Goal: Task Accomplishment & Management: Use online tool/utility

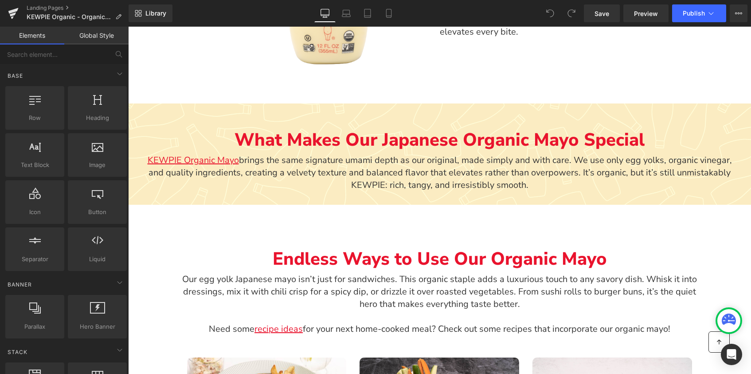
scroll to position [645, 0]
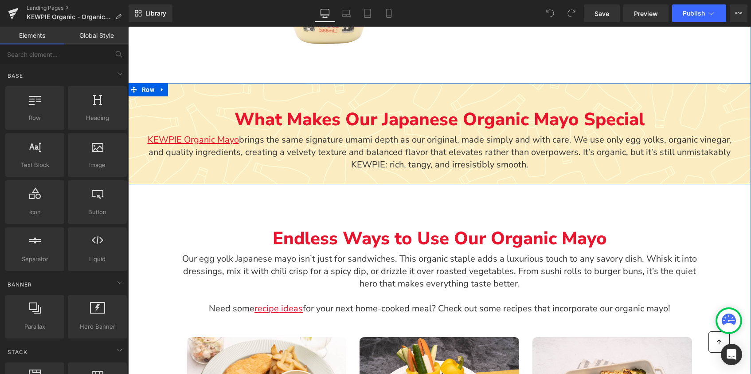
click at [280, 170] on div "What Makes Our Japanese Organic Mayo Special Text Block KEWPIE Organic Mayo bri…" at bounding box center [439, 131] width 623 height 97
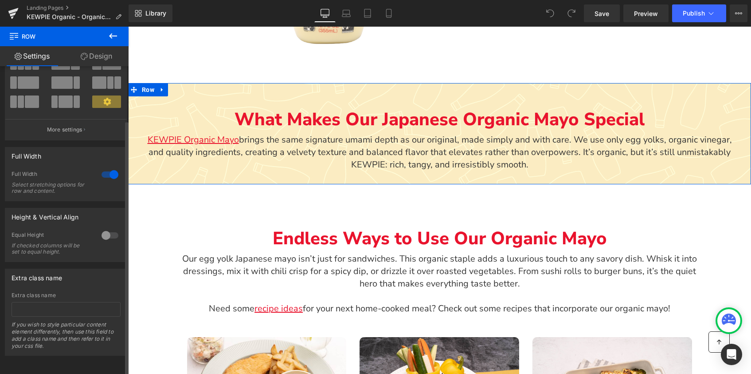
scroll to position [0, 0]
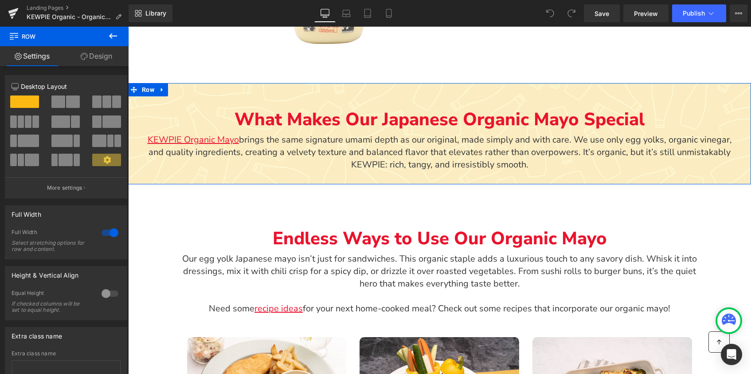
click at [83, 55] on icon at bounding box center [84, 56] width 7 height 7
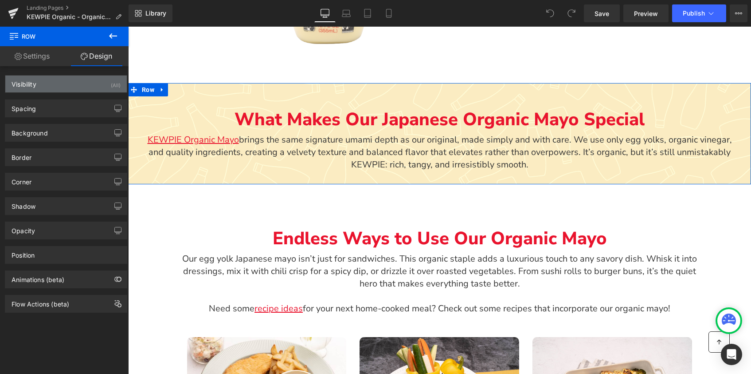
click at [70, 88] on div "Visibility (All)" at bounding box center [66, 83] width 122 height 17
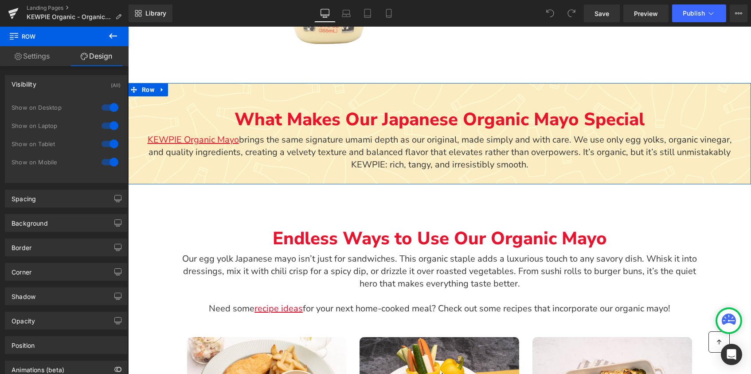
click at [71, 86] on div "Visibility (All)" at bounding box center [66, 83] width 122 height 17
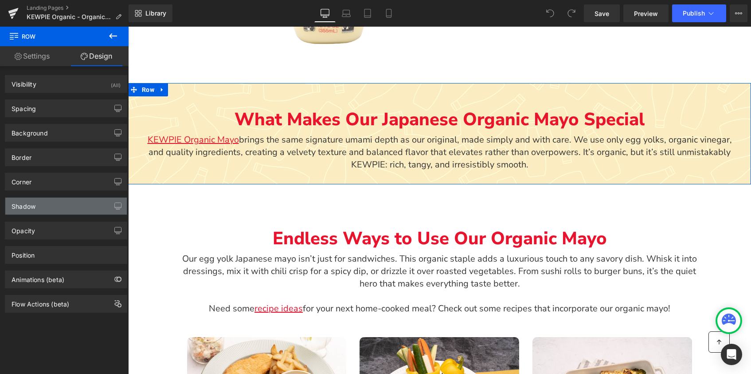
click at [57, 209] on div "Shadow" at bounding box center [66, 205] width 122 height 17
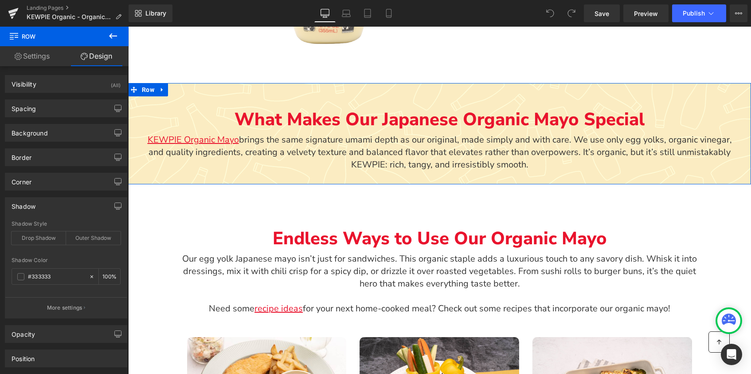
click at [57, 207] on div "Shadow" at bounding box center [66, 205] width 122 height 17
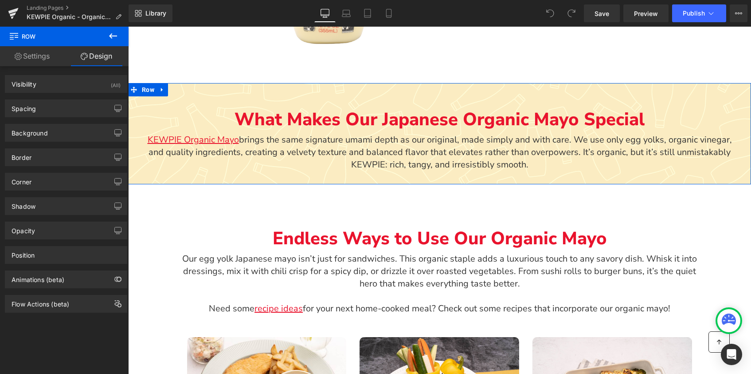
click at [29, 49] on link "Settings" at bounding box center [32, 56] width 64 height 20
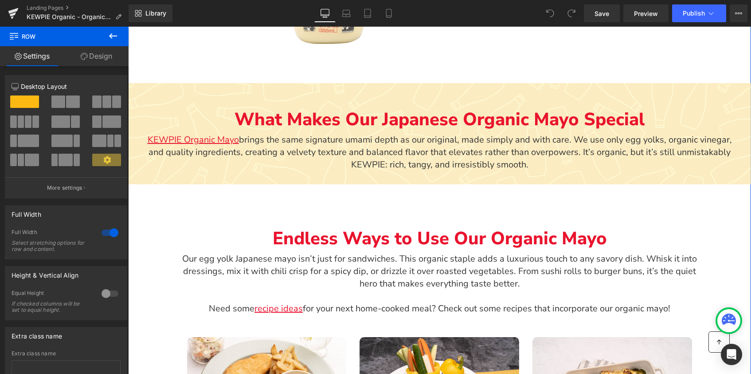
click at [162, 168] on div "KEWPIE Organic Mayo brings the same signature umami depth as our original, made…" at bounding box center [440, 152] width 588 height 37
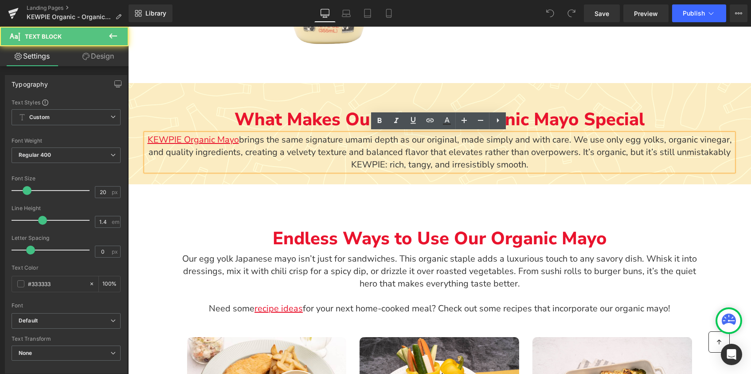
click at [162, 168] on div "KEWPIE Organic Mayo brings the same signature umami depth as our original, made…" at bounding box center [440, 152] width 588 height 37
click at [162, 168] on p "KEWPIE Organic Mayo brings the same signature umami depth as our original, made…" at bounding box center [440, 152] width 588 height 37
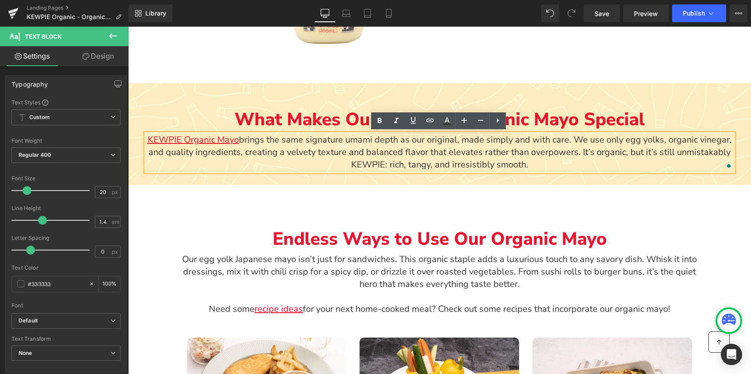
click at [157, 98] on div "What Makes Our Japanese Organic Mayo Special Text Block KEWPIE Organic Mayo bri…" at bounding box center [439, 131] width 623 height 97
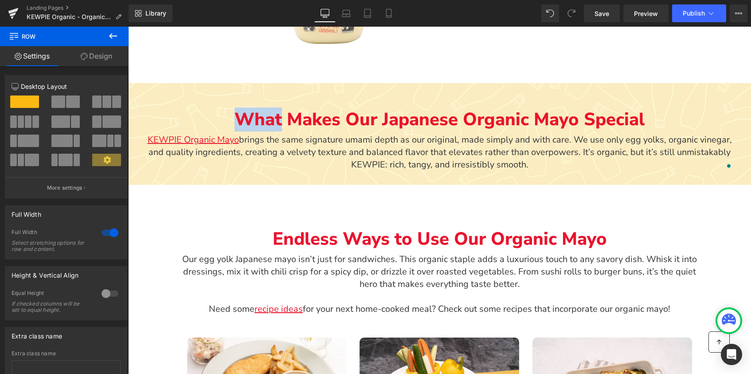
click at [157, 98] on div "What Makes Our Japanese Organic Mayo Special Text Block KEWPIE Organic Mayo bri…" at bounding box center [439, 131] width 623 height 97
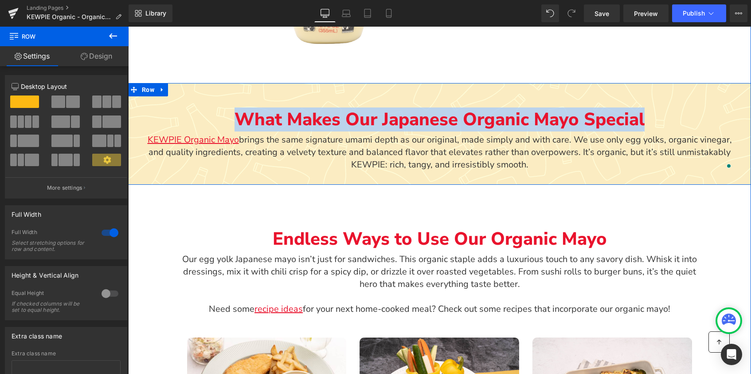
click at [157, 98] on div "What Makes Our Japanese Organic Mayo Special Text Block KEWPIE Organic Mayo bri…" at bounding box center [439, 131] width 623 height 97
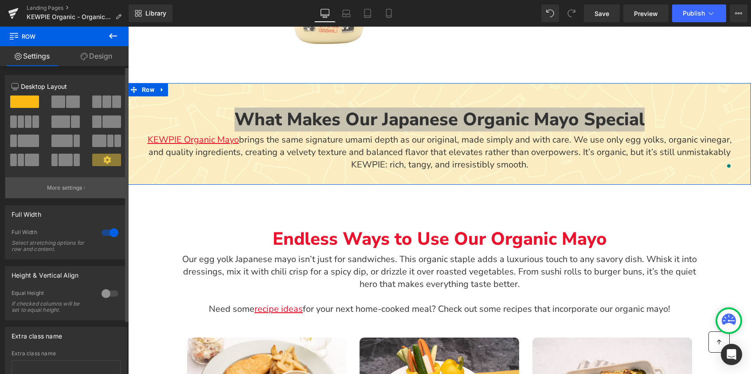
click at [59, 185] on p "More settings" at bounding box center [64, 188] width 35 height 8
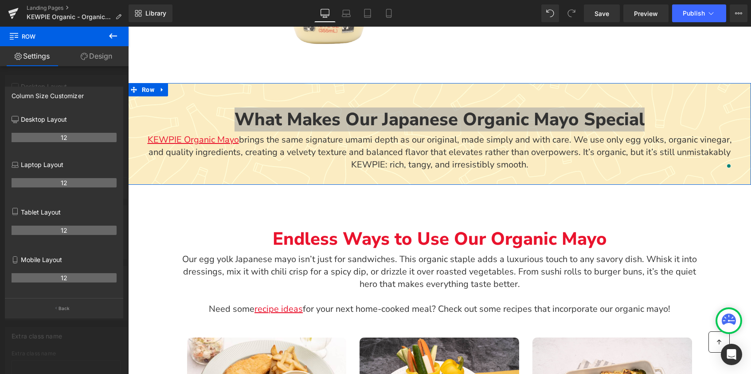
drag, startPoint x: 91, startPoint y: 52, endPoint x: 106, endPoint y: 40, distance: 18.6
click at [91, 52] on link "Design" at bounding box center [96, 56] width 64 height 20
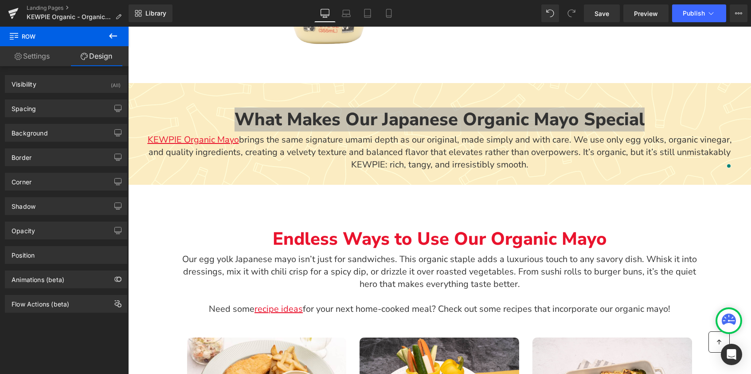
click at [110, 34] on icon at bounding box center [113, 36] width 11 height 11
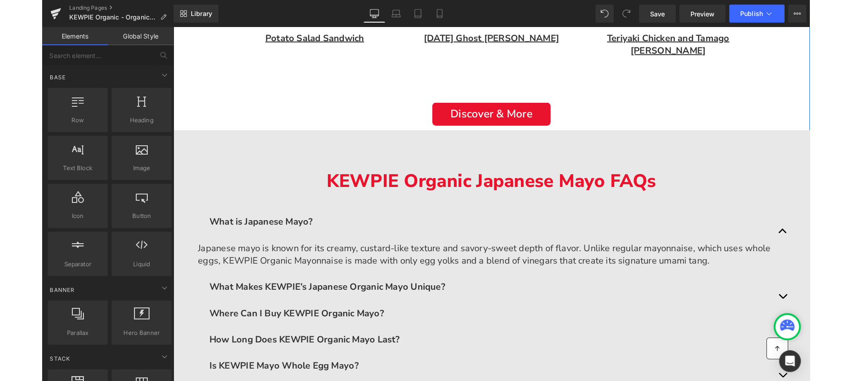
scroll to position [1224, 0]
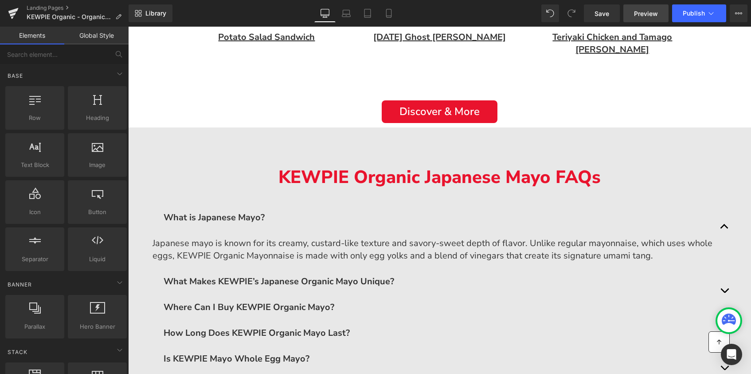
click at [635, 17] on span "Preview" at bounding box center [646, 13] width 24 height 9
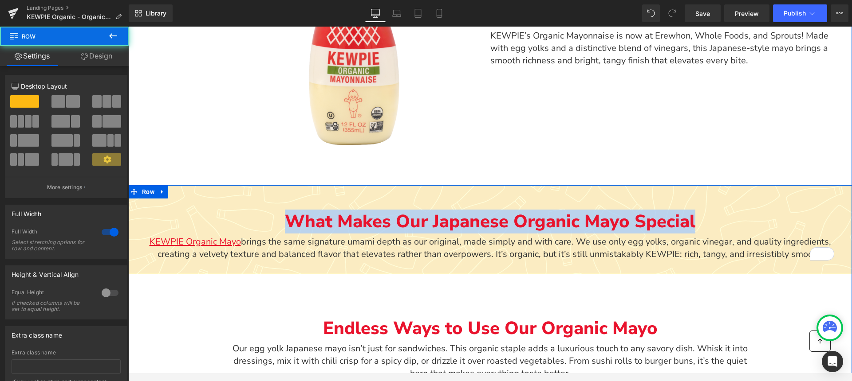
click at [174, 200] on div "What Makes Our Japanese Organic Mayo Special Text Block KEWPIE Organic Mayo bri…" at bounding box center [490, 227] width 724 height 85
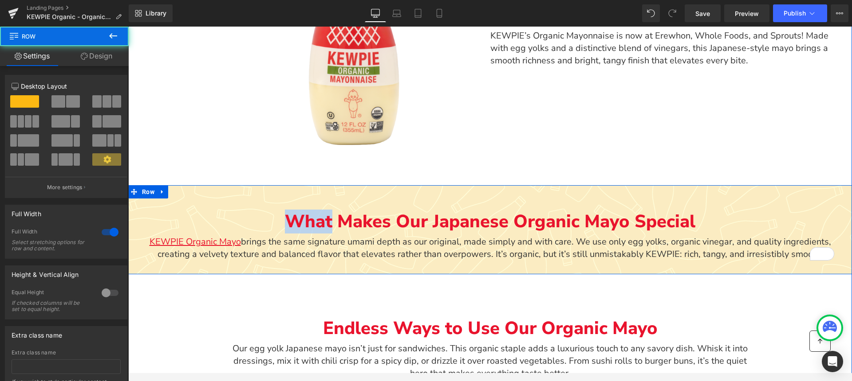
click at [174, 200] on div "What Makes Our Japanese Organic Mayo Special Text Block KEWPIE Organic Mayo bri…" at bounding box center [490, 227] width 724 height 85
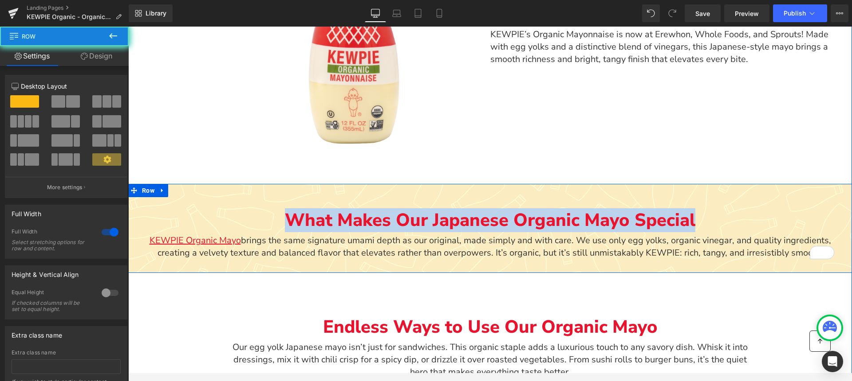
click at [174, 200] on div "What Makes Our Japanese Organic Mayo Special Text Block KEWPIE Organic Mayo bri…" at bounding box center [490, 226] width 724 height 85
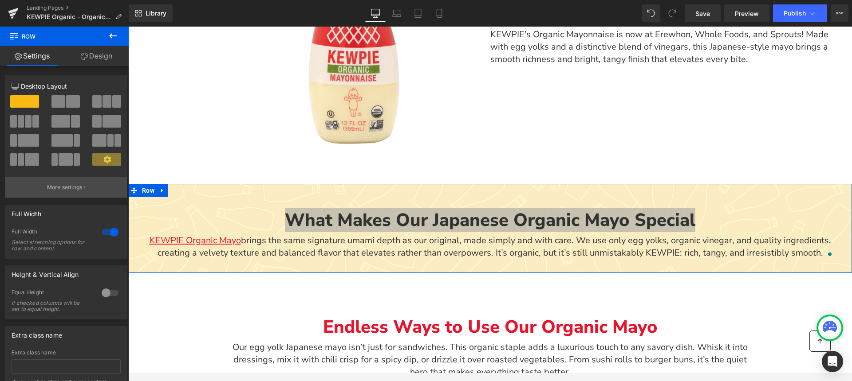
click at [67, 186] on p "More settings" at bounding box center [64, 188] width 35 height 8
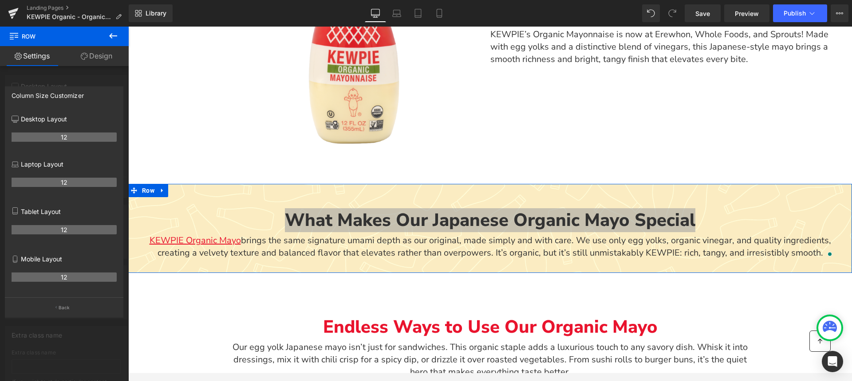
drag, startPoint x: 78, startPoint y: 307, endPoint x: 82, endPoint y: 299, distance: 9.1
click at [78, 307] on button "Back" at bounding box center [64, 308] width 118 height 20
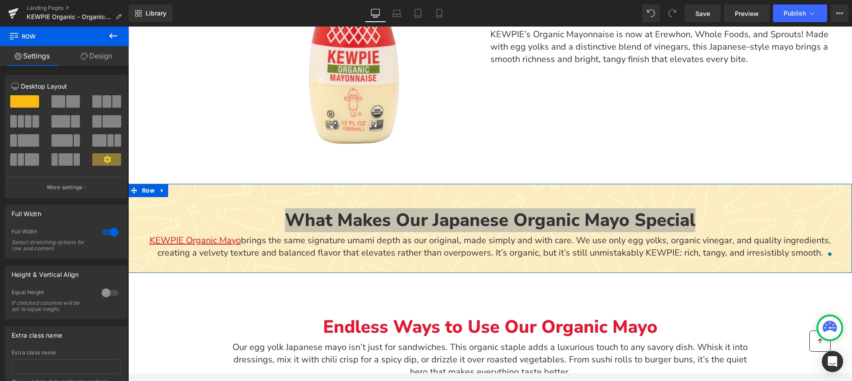
click at [95, 160] on span at bounding box center [106, 159] width 29 height 12
click at [96, 57] on link "Design" at bounding box center [96, 56] width 64 height 20
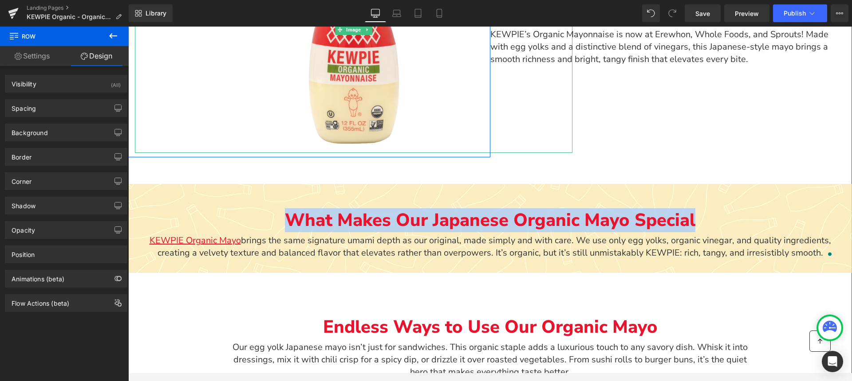
click at [204, 118] on div "Main content" at bounding box center [353, 30] width 437 height 246
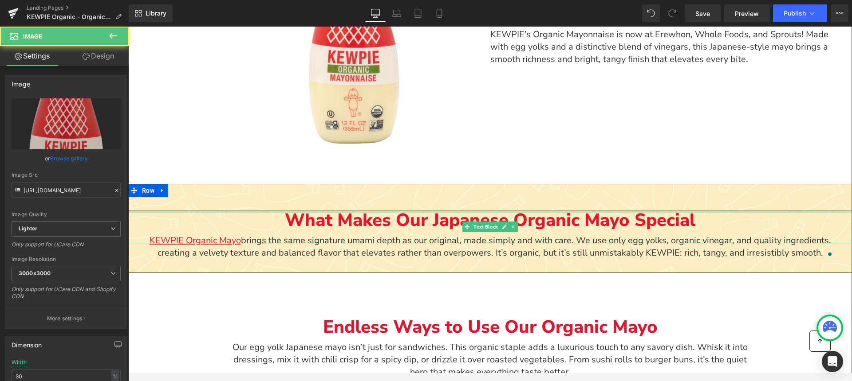
click at [225, 208] on div "What Makes Our Japanese Organic Mayo Special Text Block KEWPIE Organic Mayo bri…" at bounding box center [490, 226] width 724 height 85
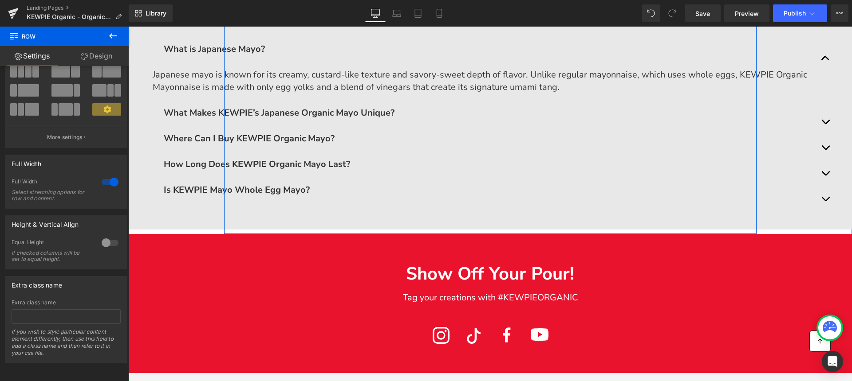
scroll to position [1453, 0]
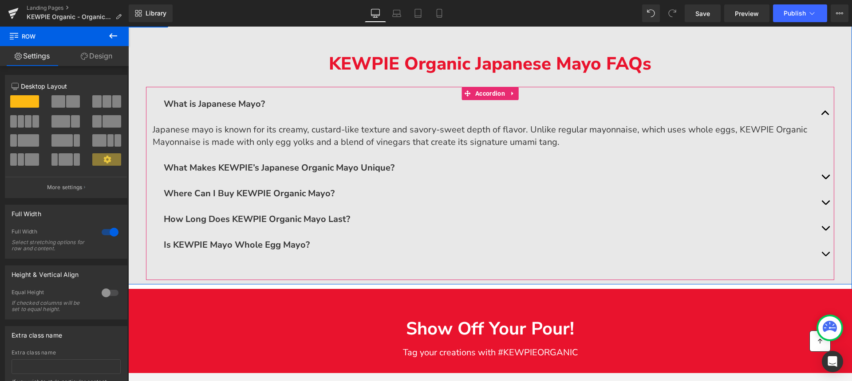
scroll to position [1358, 0]
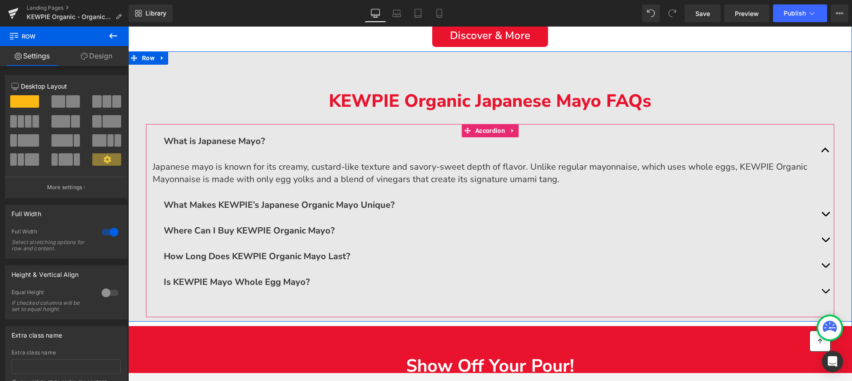
click at [751, 216] on span "Main content" at bounding box center [825, 216] width 0 height 0
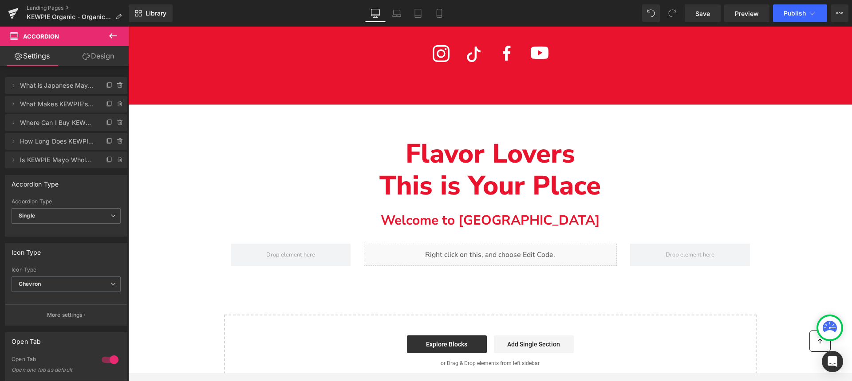
scroll to position [1722, 0]
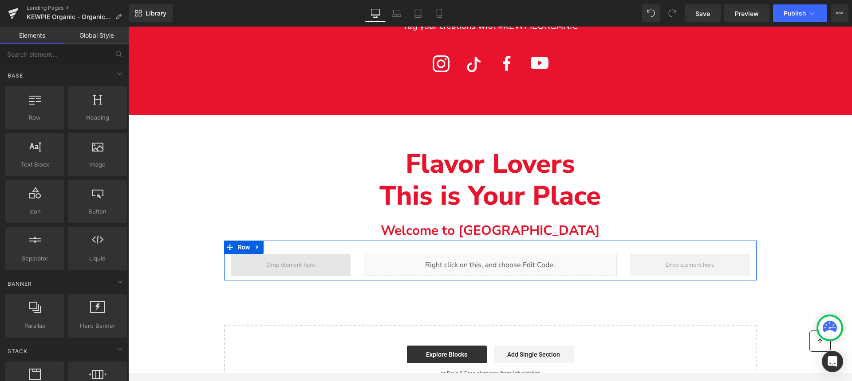
click at [295, 260] on span "Main content" at bounding box center [290, 265] width 55 height 11
click at [502, 254] on div "Liquid" at bounding box center [490, 265] width 253 height 22
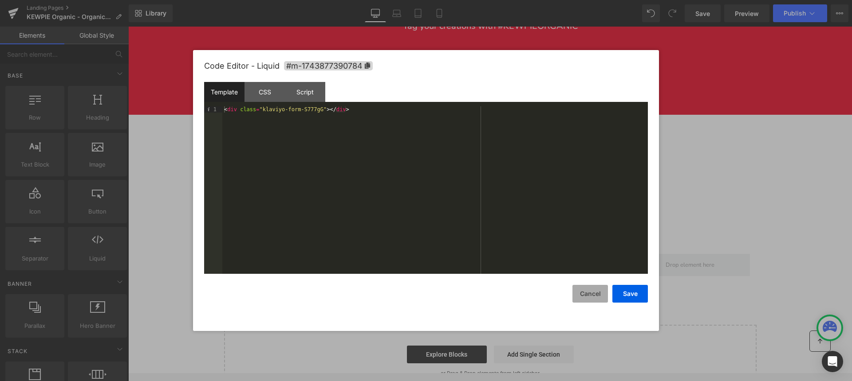
click at [591, 295] on button "Cancel" at bounding box center [589, 294] width 35 height 18
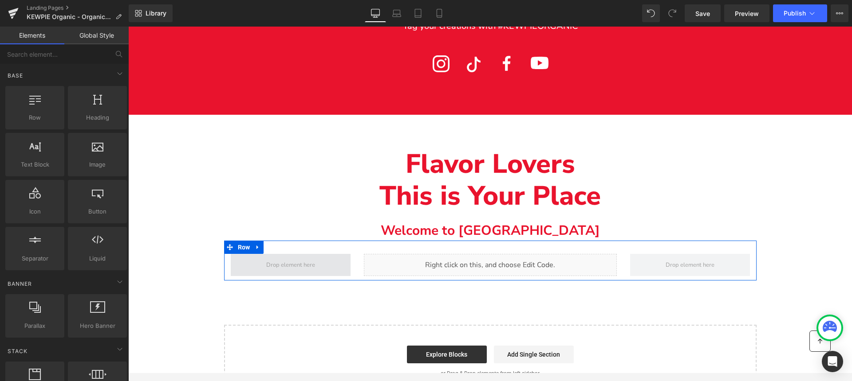
click at [280, 260] on span "Main content" at bounding box center [290, 265] width 55 height 11
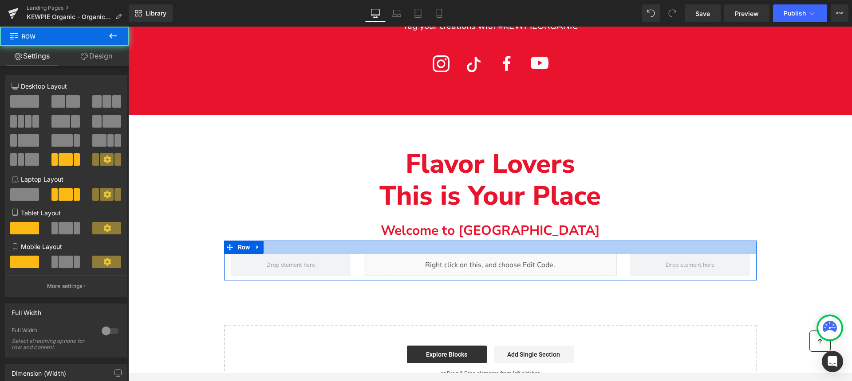
click at [287, 241] on div "Main content" at bounding box center [490, 247] width 532 height 13
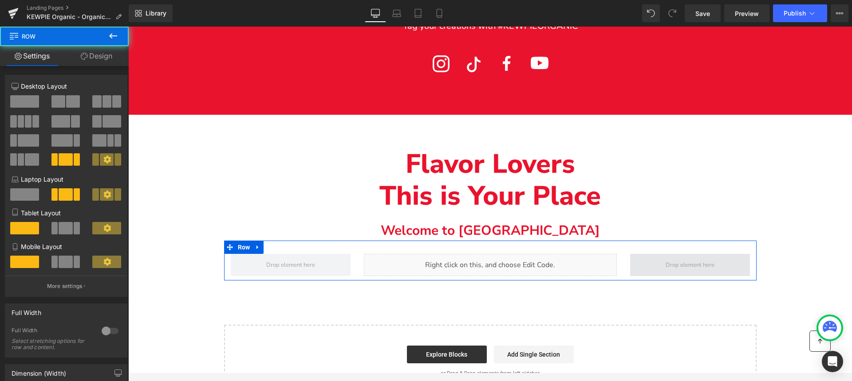
click at [630, 254] on span "Main content" at bounding box center [690, 265] width 120 height 22
click at [634, 254] on span "Main content" at bounding box center [690, 265] width 120 height 22
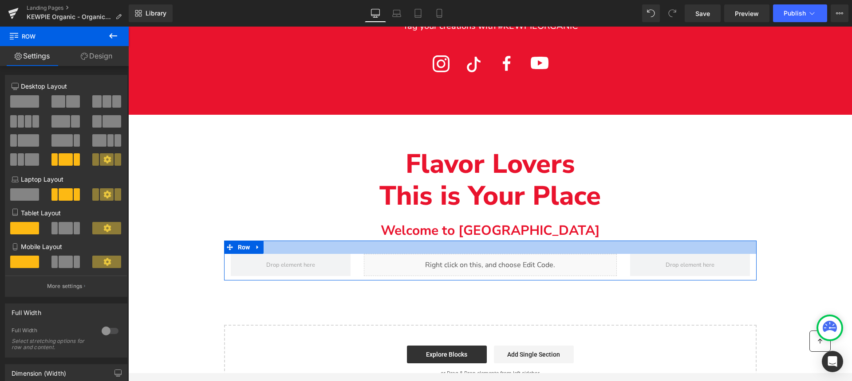
click at [468, 241] on div "Main content" at bounding box center [490, 247] width 532 height 13
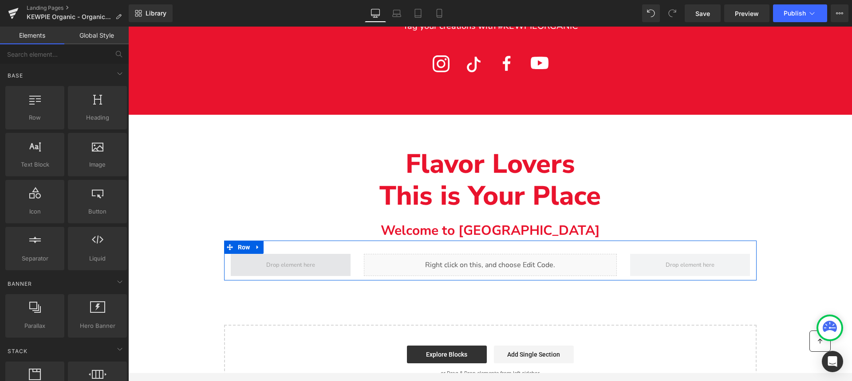
click at [263, 260] on span "Main content" at bounding box center [290, 265] width 55 height 11
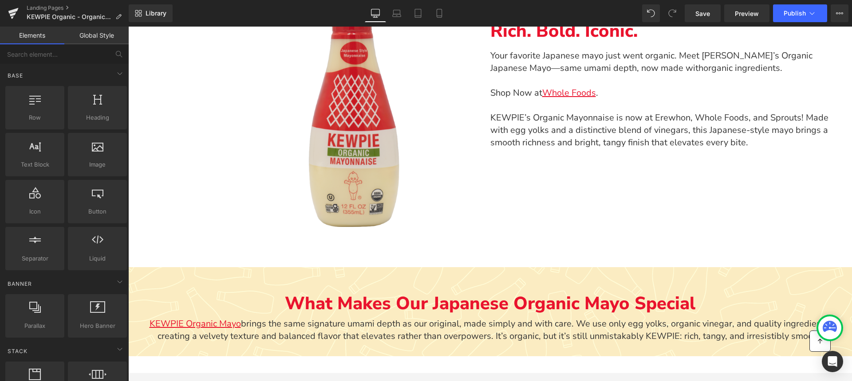
scroll to position [568, 0]
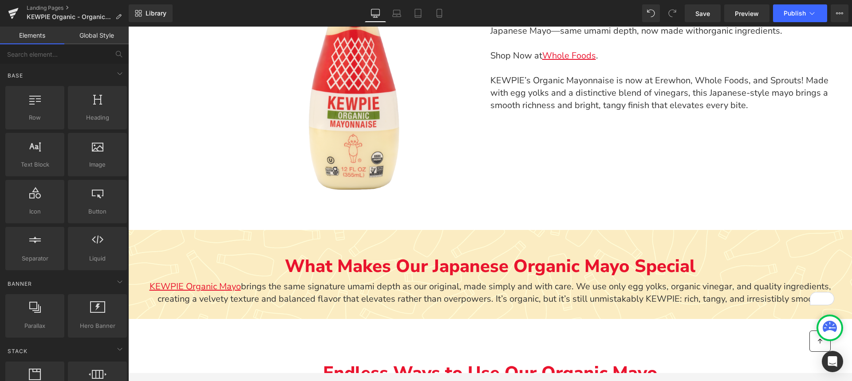
click at [197, 249] on div "What Makes Our Japanese Organic Mayo Special Text Block KEWPIE Organic Mayo bri…" at bounding box center [490, 272] width 724 height 85
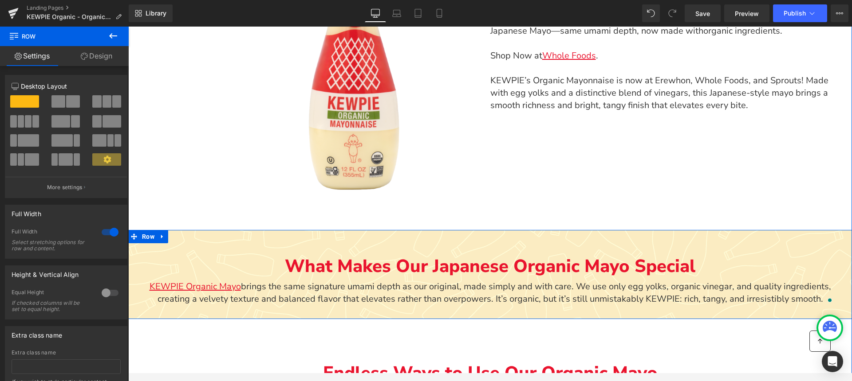
click at [171, 260] on p "What Makes Our Japanese Organic Mayo Special" at bounding box center [490, 267] width 724 height 20
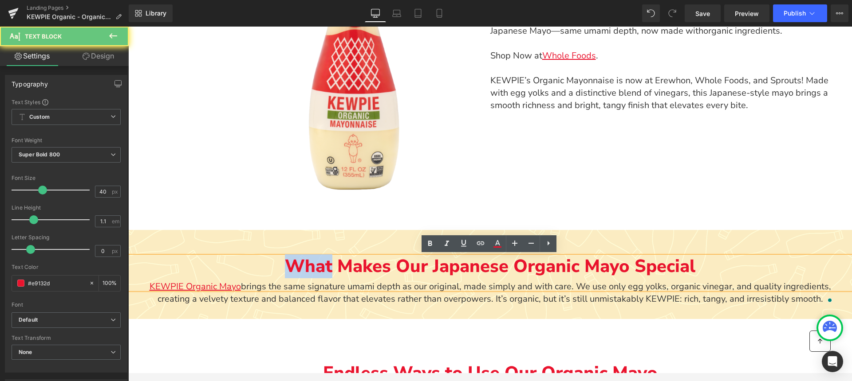
click at [171, 260] on p "What Makes Our Japanese Organic Mayo Special" at bounding box center [490, 267] width 724 height 20
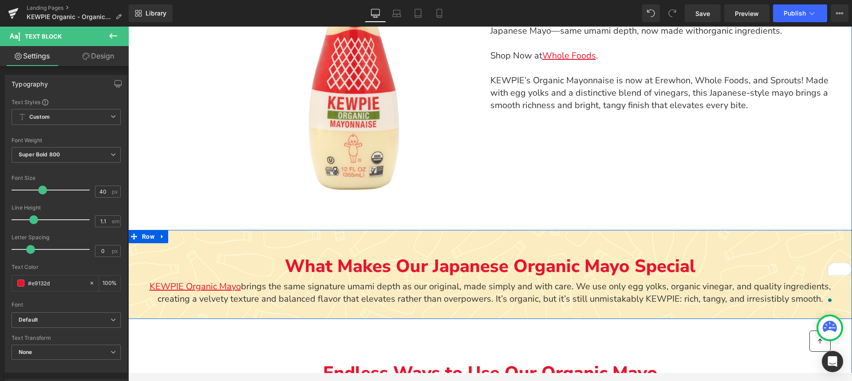
click at [184, 241] on div "What Makes Our Japanese Organic Mayo Special Text Block KEWPIE Organic Mayo bri…" at bounding box center [490, 272] width 724 height 85
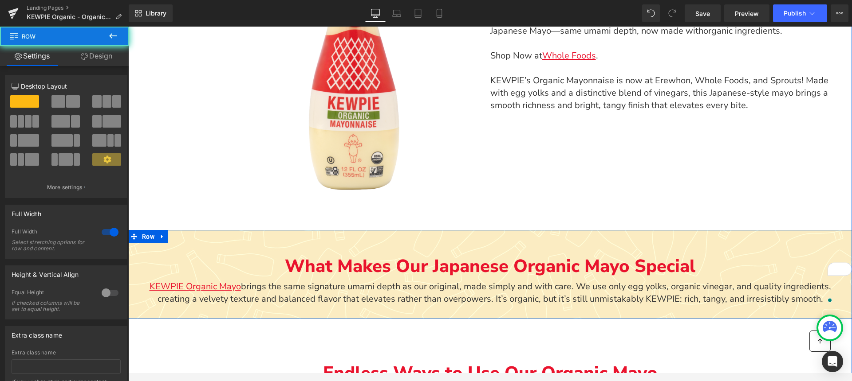
click at [184, 241] on div "What Makes Our Japanese Organic Mayo Special Text Block KEWPIE Organic Mayo bri…" at bounding box center [490, 272] width 724 height 85
drag, startPoint x: 184, startPoint y: 241, endPoint x: 134, endPoint y: 224, distance: 53.6
click at [184, 241] on div "What Makes Our Japanese Organic Mayo Special Text Block KEWPIE Organic Mayo bri…" at bounding box center [490, 272] width 724 height 85
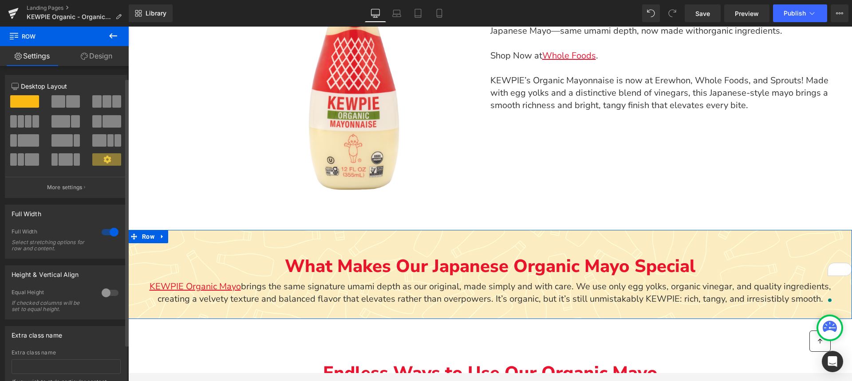
scroll to position [57, 0]
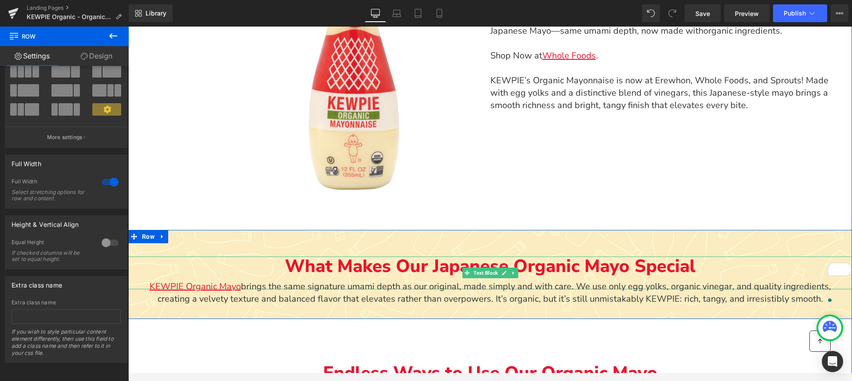
click at [229, 257] on div "Main content" at bounding box center [490, 258] width 724 height 2
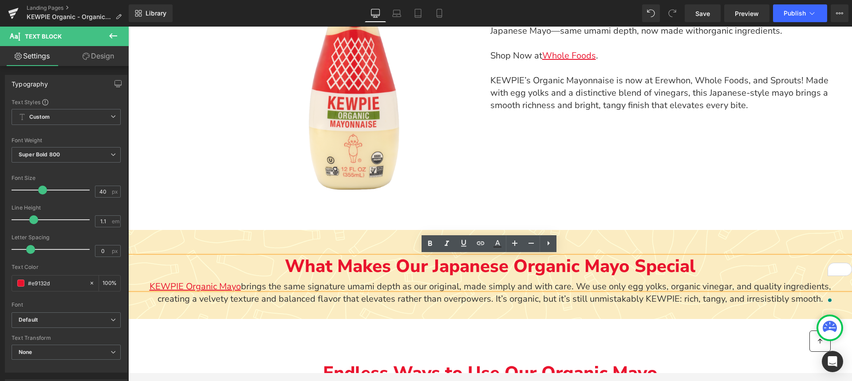
click at [137, 303] on div "What Makes Our Japanese Organic Mayo Special Text Block KEWPIE Organic Mayo bri…" at bounding box center [490, 272] width 724 height 85
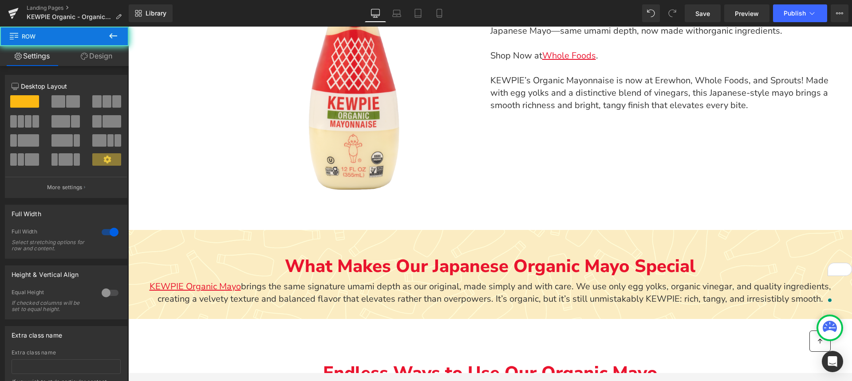
click at [137, 303] on div "What Makes Our Japanese Organic Mayo Special Text Block KEWPIE Organic Mayo bri…" at bounding box center [490, 272] width 724 height 85
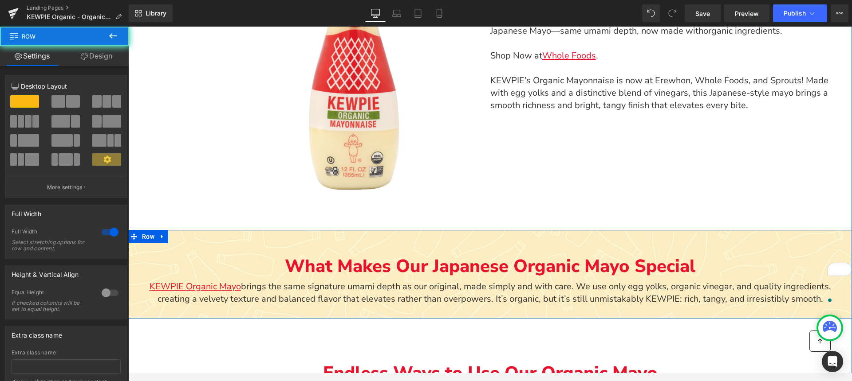
click at [137, 303] on div "What Makes Our Japanese Organic Mayo Special Text Block KEWPIE Organic Mayo bri…" at bounding box center [490, 272] width 724 height 85
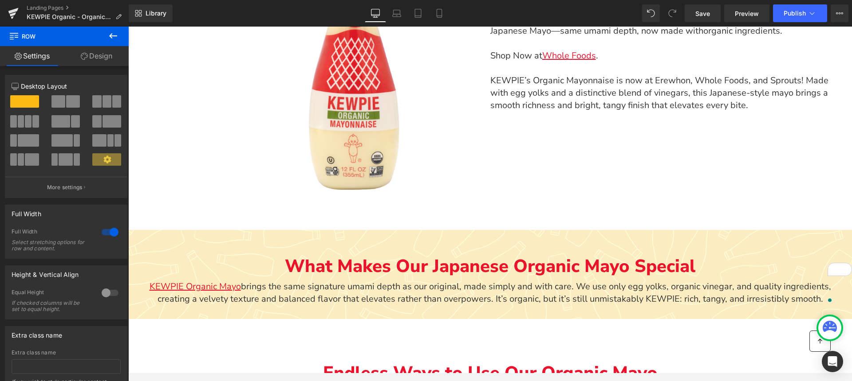
click at [114, 31] on icon at bounding box center [113, 36] width 11 height 11
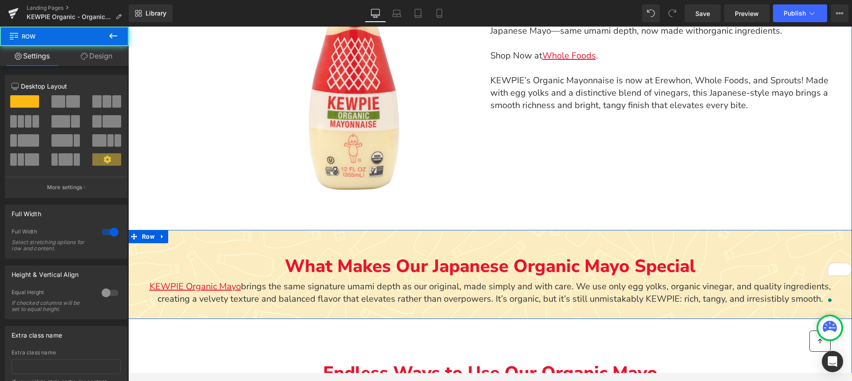
click at [159, 248] on div "What Makes Our Japanese Organic Mayo Special Text Block KEWPIE Organic Mayo bri…" at bounding box center [490, 272] width 724 height 85
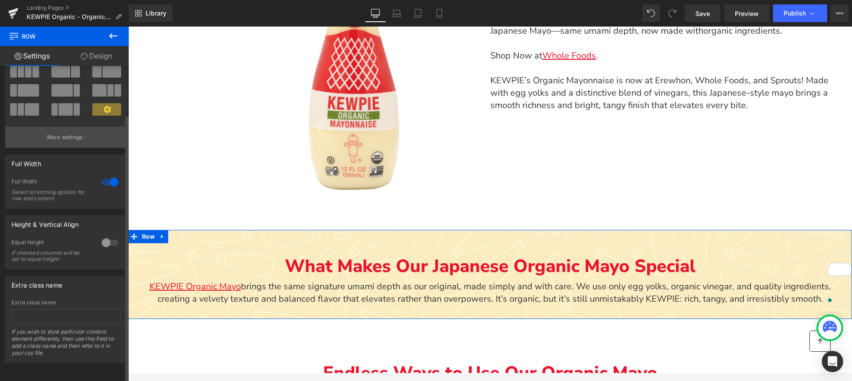
click at [43, 127] on button "More settings" at bounding box center [66, 137] width 122 height 21
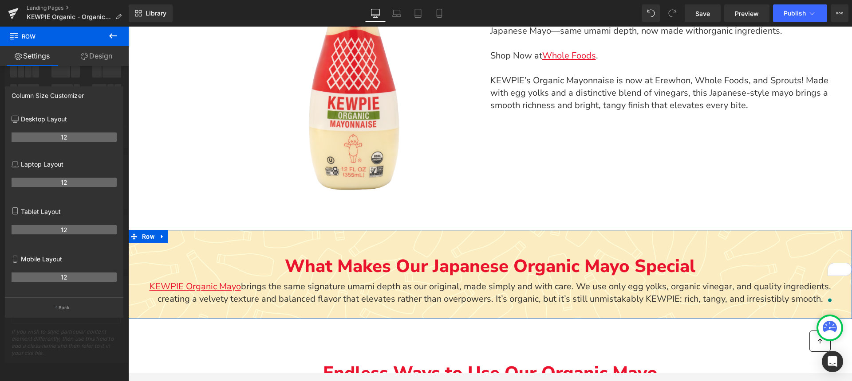
click at [96, 55] on link "Design" at bounding box center [96, 56] width 64 height 20
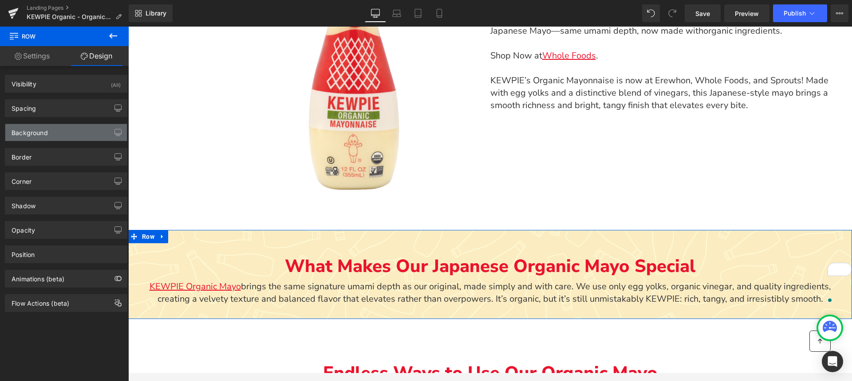
click at [76, 130] on div "Background" at bounding box center [66, 132] width 122 height 17
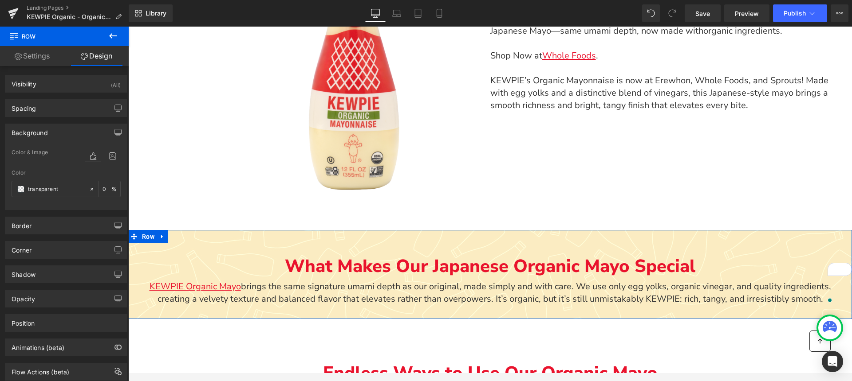
click at [76, 130] on div "Background" at bounding box center [66, 132] width 122 height 17
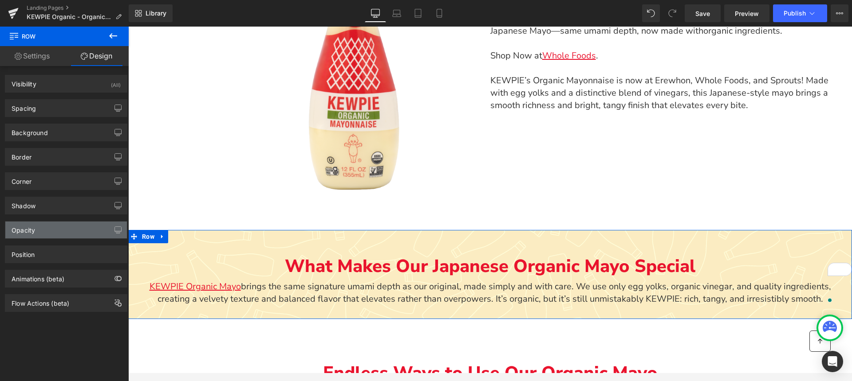
click at [60, 226] on div "Opacity" at bounding box center [66, 230] width 122 height 17
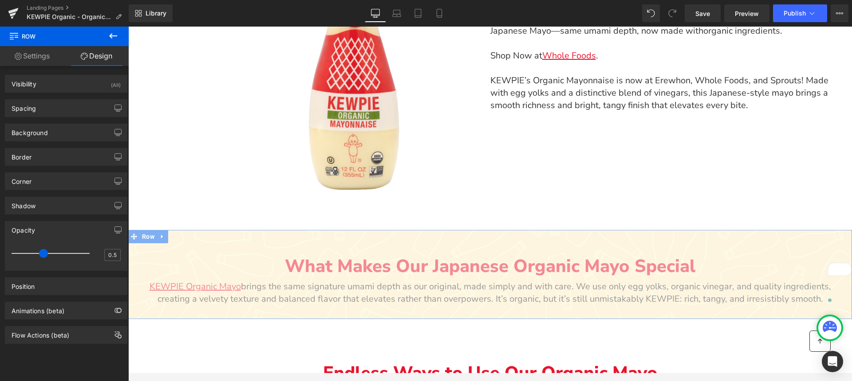
drag, startPoint x: 83, startPoint y: 255, endPoint x: 36, endPoint y: 254, distance: 47.5
click at [36, 254] on div at bounding box center [53, 254] width 74 height 18
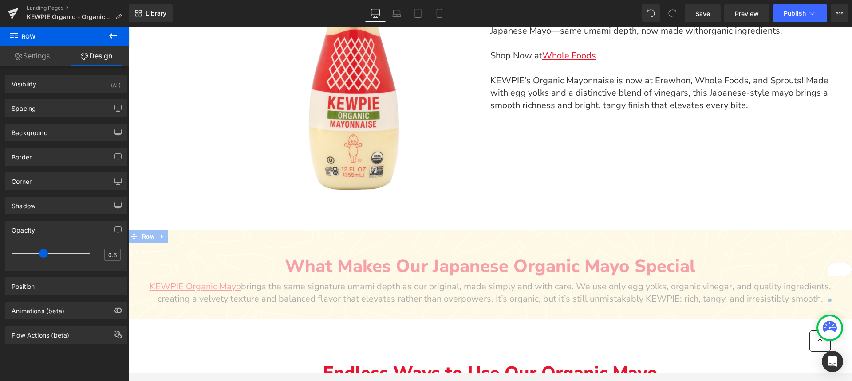
drag, startPoint x: 36, startPoint y: 254, endPoint x: 55, endPoint y: 253, distance: 19.1
click at [55, 253] on div at bounding box center [53, 254] width 74 height 18
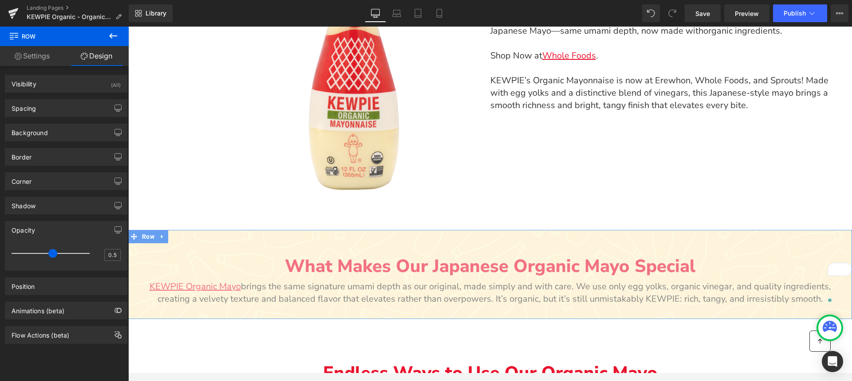
type input "0.4"
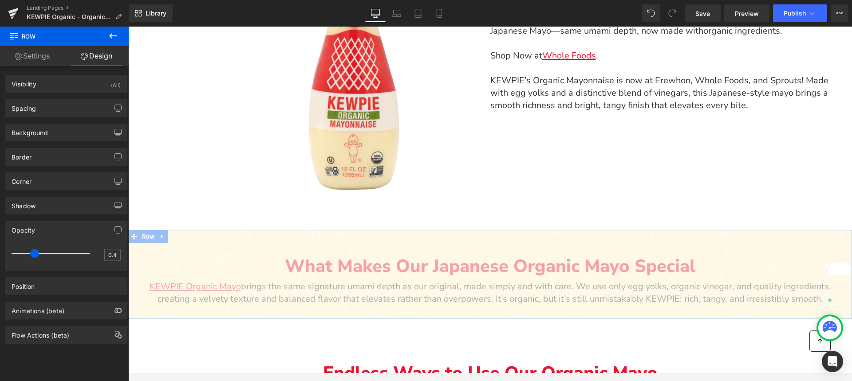
drag, startPoint x: 55, startPoint y: 253, endPoint x: 37, endPoint y: 253, distance: 18.2
click at [37, 253] on span at bounding box center [34, 253] width 9 height 9
click at [207, 212] on div "Image Row Rich. Bold. Iconic. Text Block Your favorite Japanese mayo just went …" at bounding box center [490, 67] width 724 height 325
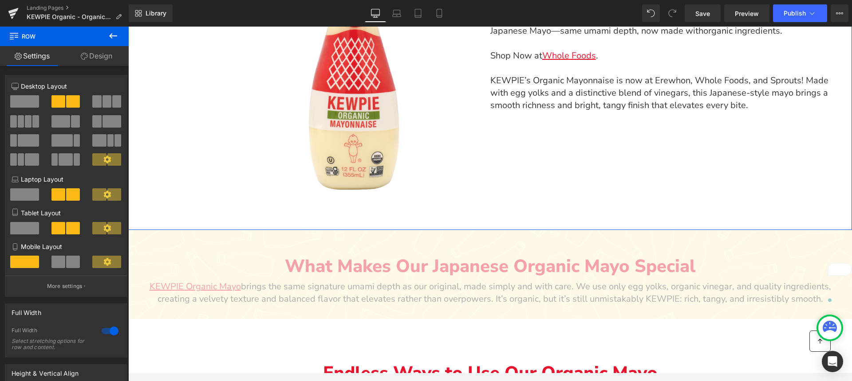
click at [86, 55] on icon at bounding box center [84, 56] width 7 height 7
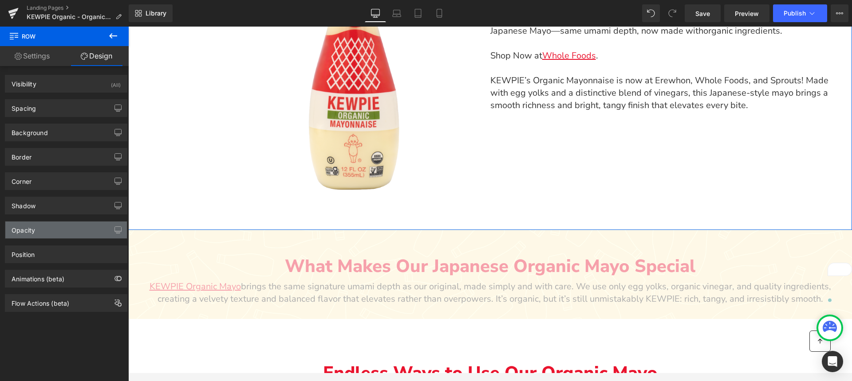
click at [42, 225] on div "Opacity" at bounding box center [66, 230] width 122 height 17
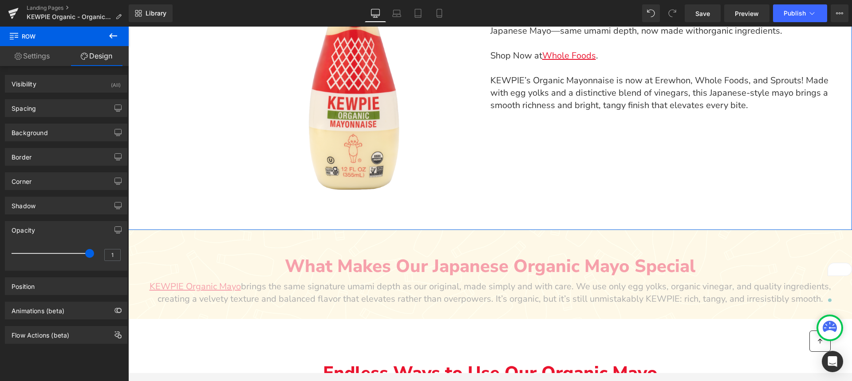
drag, startPoint x: 255, startPoint y: 282, endPoint x: 138, endPoint y: 258, distance: 120.1
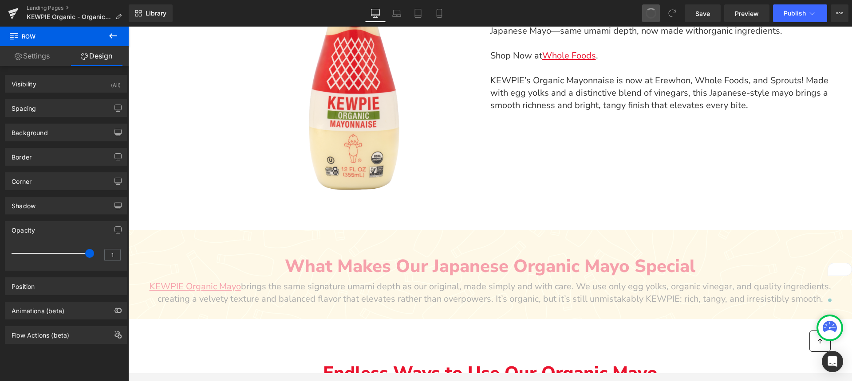
drag, startPoint x: 651, startPoint y: 13, endPoint x: 645, endPoint y: 16, distance: 6.2
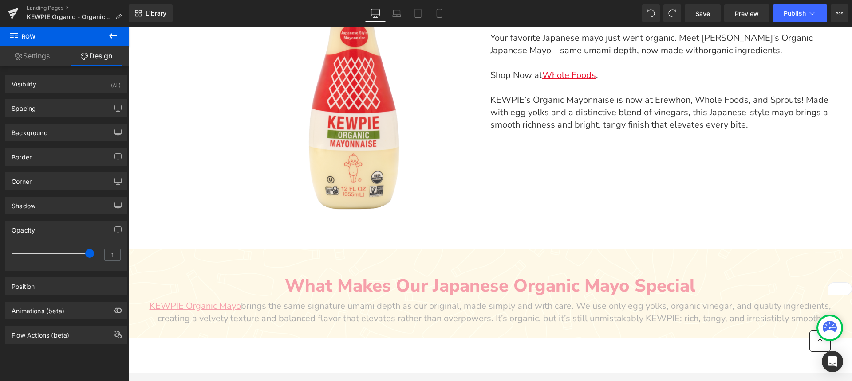
scroll to position [622, 0]
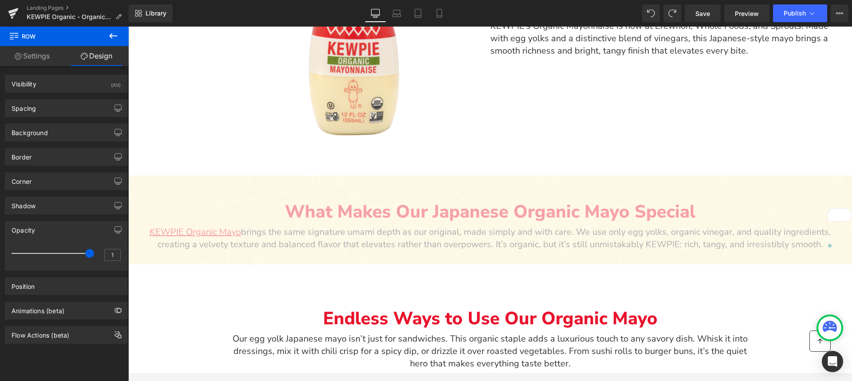
click at [230, 240] on p "KEWPIE Organic Mayo brings the same signature umami depth as our original, made…" at bounding box center [490, 238] width 688 height 25
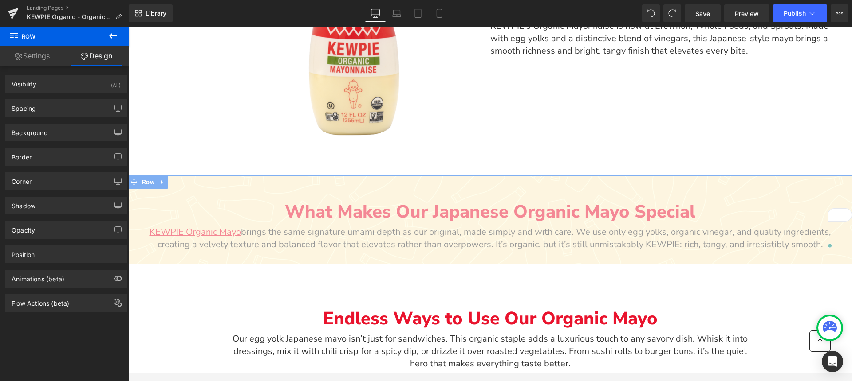
click at [505, 184] on div "What Makes Our Japanese Organic Mayo Special Text Block KEWPIE Organic Mayo bri…" at bounding box center [490, 218] width 724 height 85
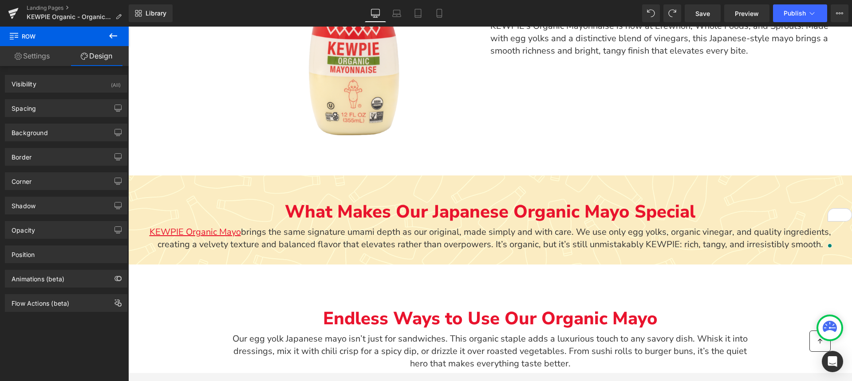
click at [128, 27] on div "Main content" at bounding box center [128, 27] width 0 height 0
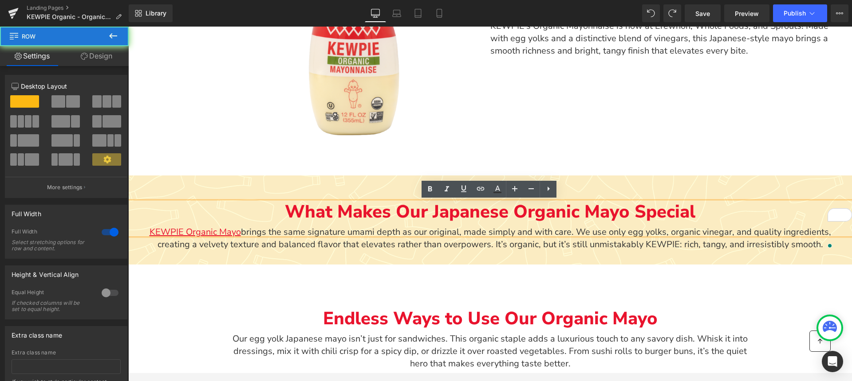
click at [193, 186] on div "What Makes Our Japanese Organic Mayo Special Text Block KEWPIE Organic Mayo bri…" at bounding box center [490, 218] width 724 height 85
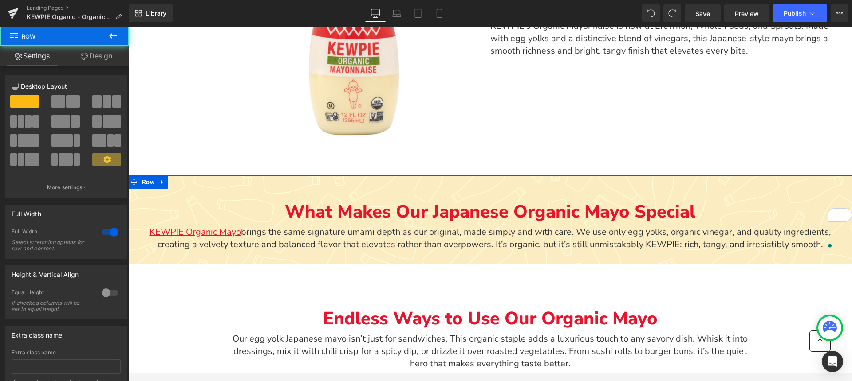
click at [193, 186] on div "What Makes Our Japanese Organic Mayo Special Text Block KEWPIE Organic Mayo bri…" at bounding box center [490, 218] width 724 height 85
drag, startPoint x: 193, startPoint y: 186, endPoint x: 143, endPoint y: 238, distance: 71.2
click at [193, 186] on div "What Makes Our Japanese Organic Mayo Special Text Block KEWPIE Organic Mayo bri…" at bounding box center [490, 218] width 724 height 85
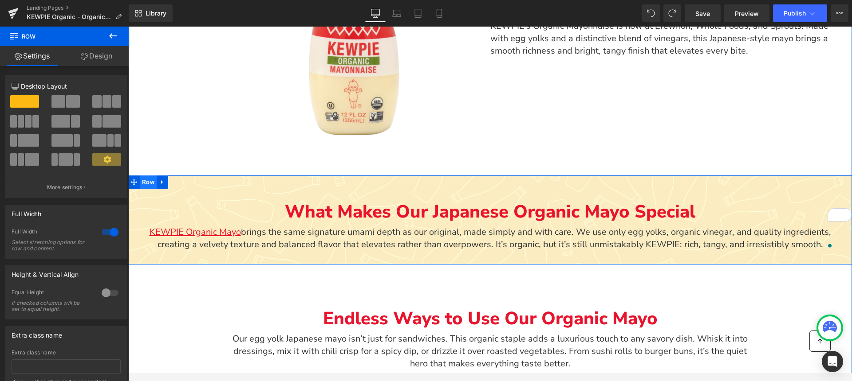
click at [146, 183] on span "Row" at bounding box center [148, 182] width 17 height 13
click at [161, 181] on icon "Main content" at bounding box center [162, 182] width 2 height 4
click at [144, 204] on p "What Makes Our Japanese Organic Mayo Special" at bounding box center [490, 212] width 724 height 20
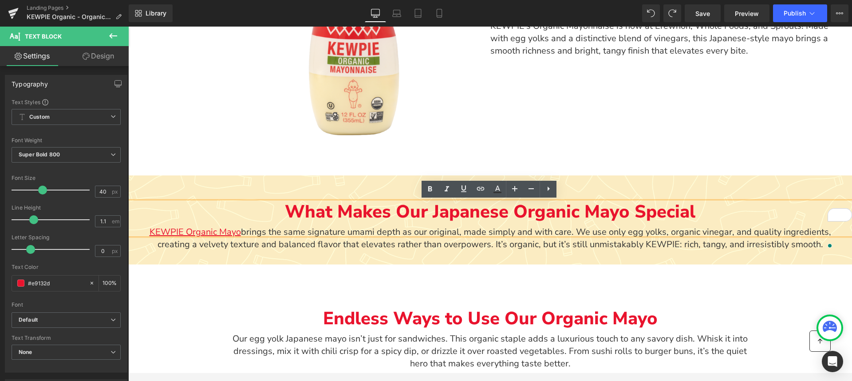
click at [140, 249] on div "What Makes Our Japanese Organic Mayo Special Text Block KEWPIE Organic Mayo bri…" at bounding box center [490, 218] width 724 height 85
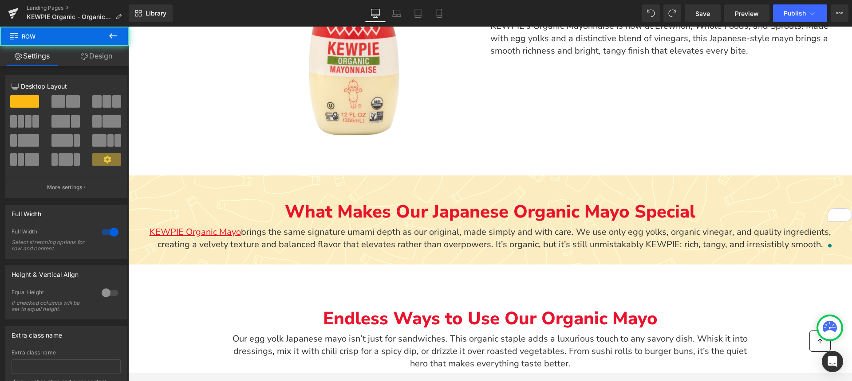
click at [140, 249] on div "What Makes Our Japanese Organic Mayo Special Text Block KEWPIE Organic Mayo bri…" at bounding box center [490, 218] width 724 height 85
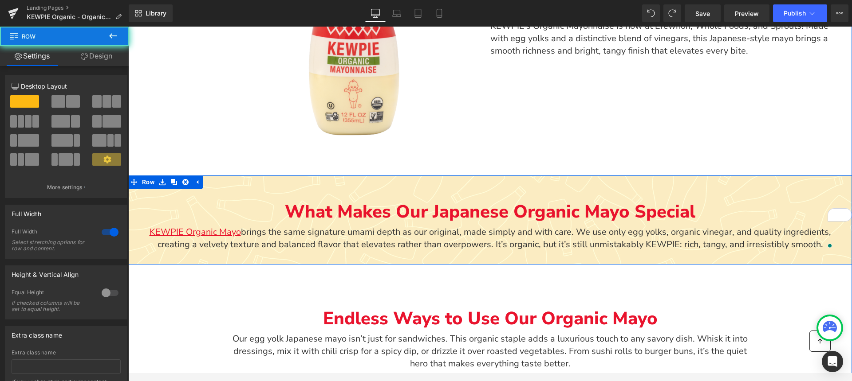
click at [140, 249] on div "What Makes Our Japanese Organic Mayo Special Text Block KEWPIE Organic Mayo bri…" at bounding box center [490, 218] width 724 height 85
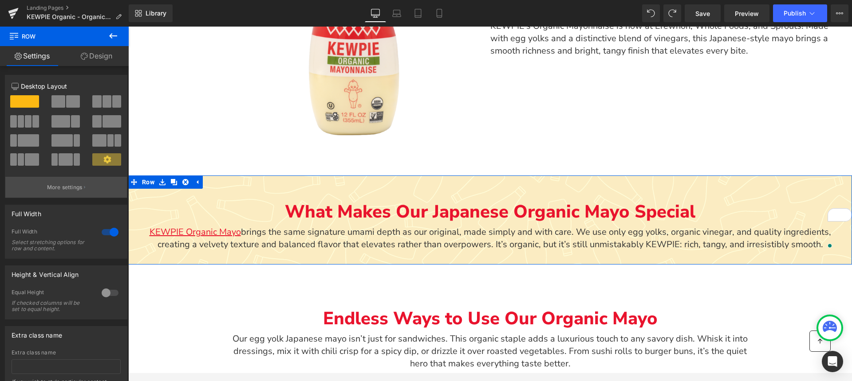
click at [49, 189] on p "More settings" at bounding box center [64, 188] width 35 height 8
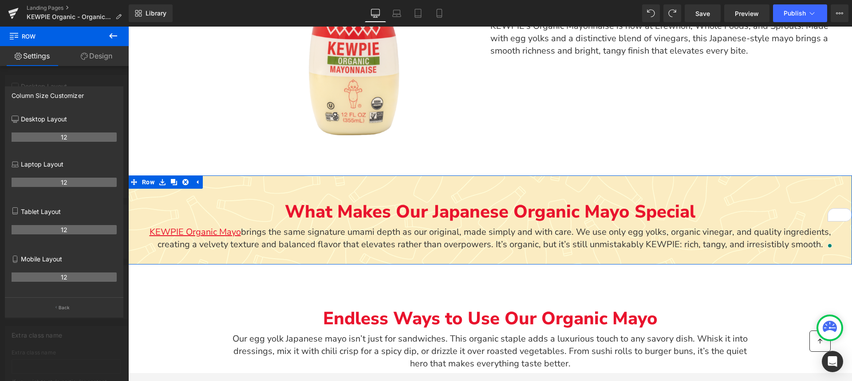
click at [107, 49] on link "Design" at bounding box center [96, 56] width 64 height 20
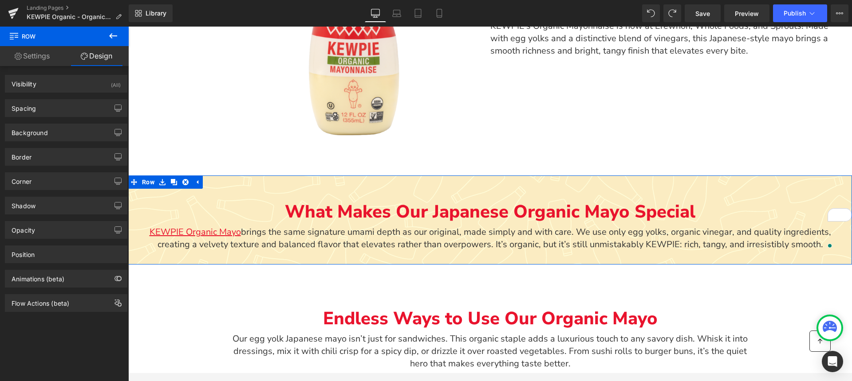
click at [59, 239] on div "Position Advanced option : Please proceed if you have coding knowledge. Relativ…" at bounding box center [66, 251] width 133 height 24
click at [59, 232] on div "Opacity" at bounding box center [66, 230] width 122 height 17
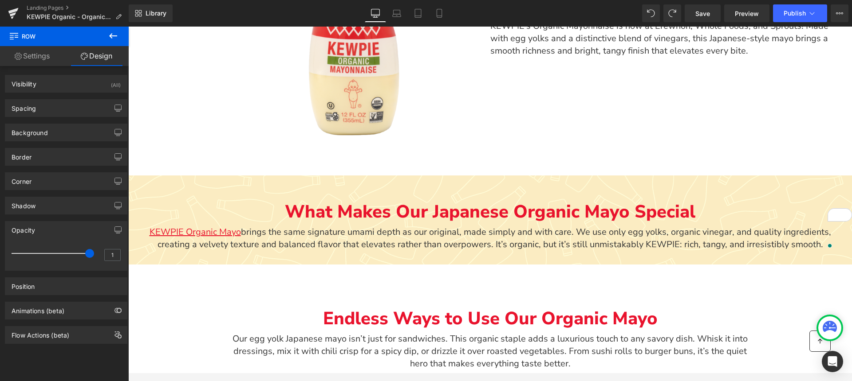
drag, startPoint x: 114, startPoint y: 35, endPoint x: 50, endPoint y: 32, distance: 64.4
click at [114, 35] on icon at bounding box center [113, 35] width 8 height 5
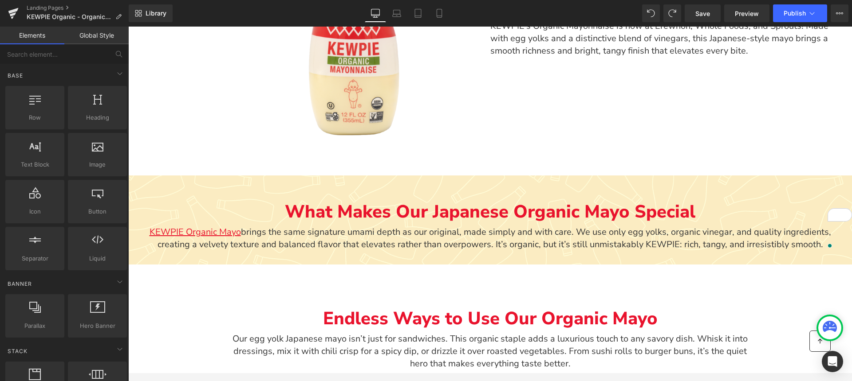
click at [98, 35] on link "Global Style" at bounding box center [96, 36] width 64 height 18
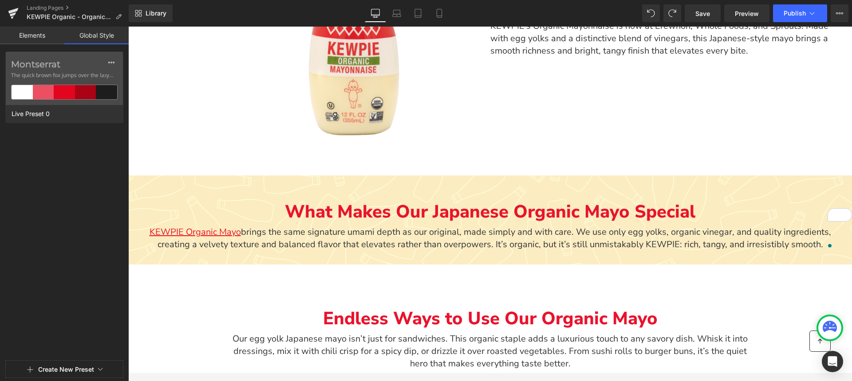
click at [35, 37] on link "Elements" at bounding box center [32, 36] width 64 height 18
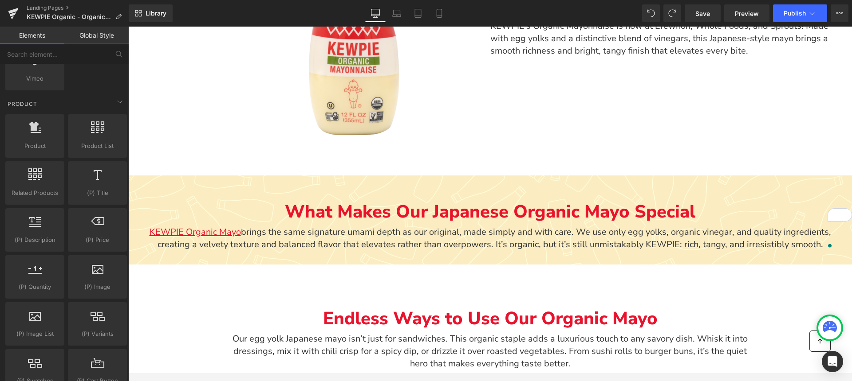
scroll to position [680, 0]
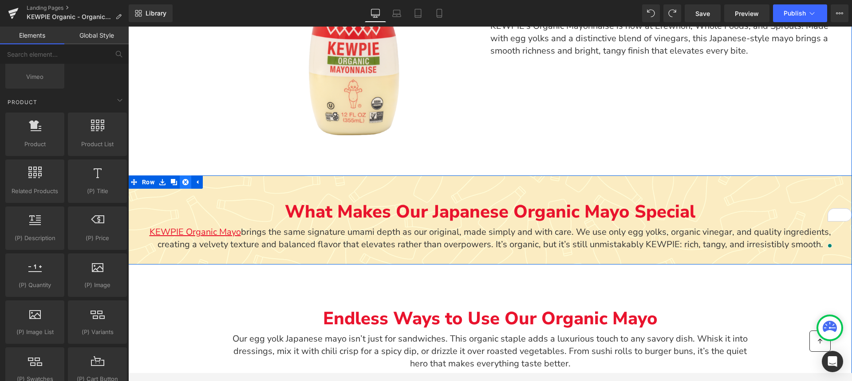
click at [183, 176] on link "Main content" at bounding box center [186, 182] width 12 height 13
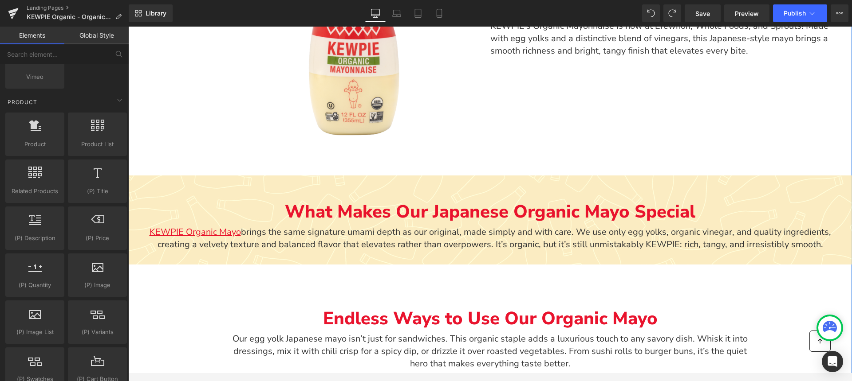
click at [128, 27] on div "60px" at bounding box center [128, 27] width 0 height 0
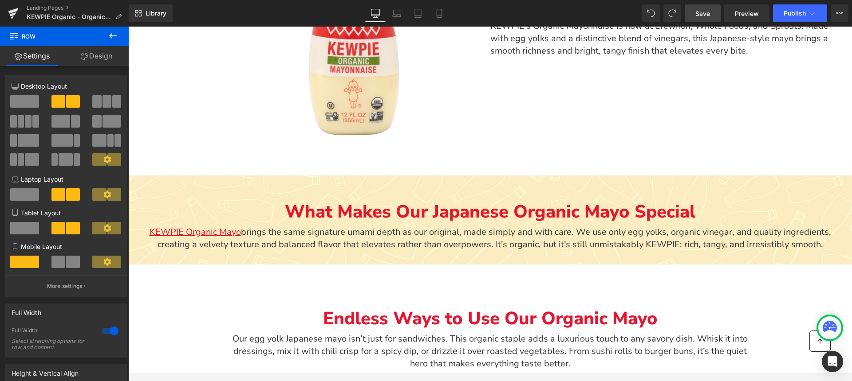
click at [704, 18] on link "Save" at bounding box center [702, 13] width 36 height 18
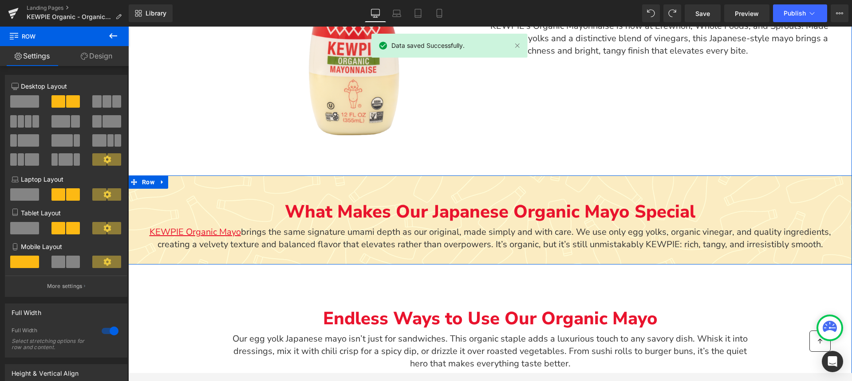
click at [751, 187] on div "What Makes Our Japanese Organic Mayo Special Text Block KEWPIE Organic Mayo bri…" at bounding box center [490, 218] width 724 height 85
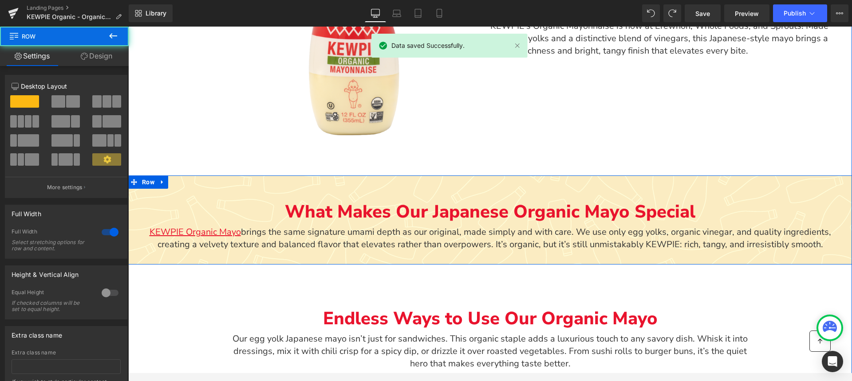
click at [751, 187] on div "What Makes Our Japanese Organic Mayo Special Text Block KEWPIE Organic Mayo bri…" at bounding box center [490, 218] width 724 height 85
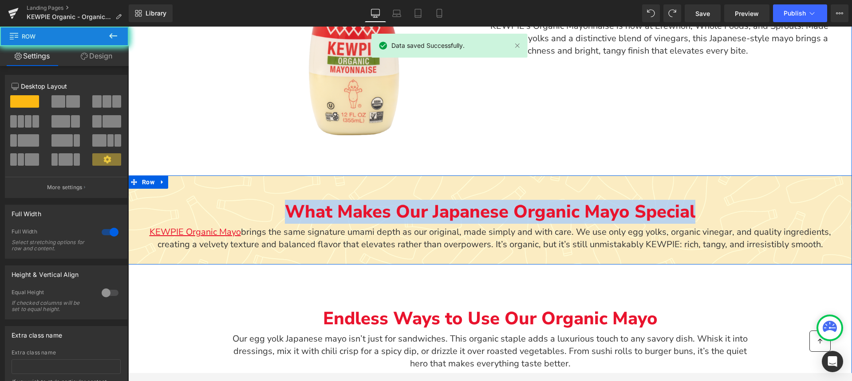
click at [751, 187] on div "What Makes Our Japanese Organic Mayo Special Text Block KEWPIE Organic Mayo bri…" at bounding box center [490, 218] width 724 height 85
click at [751, 185] on div "What Makes Our Japanese Organic Mayo Special Text Block KEWPIE Organic Mayo bri…" at bounding box center [490, 218] width 724 height 85
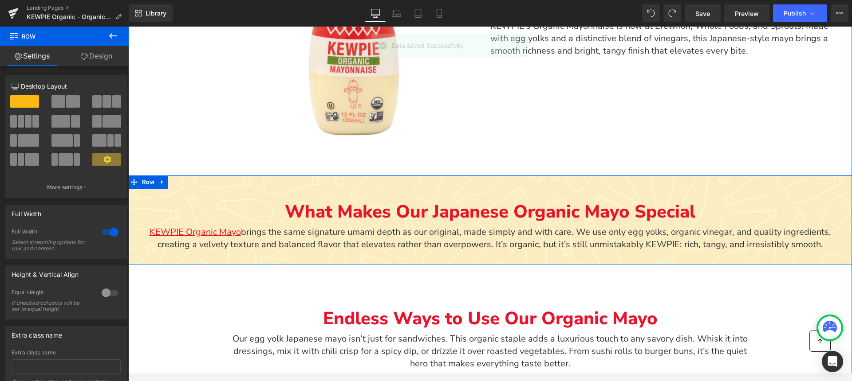
click at [751, 190] on div "What Makes Our Japanese Organic Mayo Special Text Block KEWPIE Organic Mayo bri…" at bounding box center [490, 218] width 724 height 85
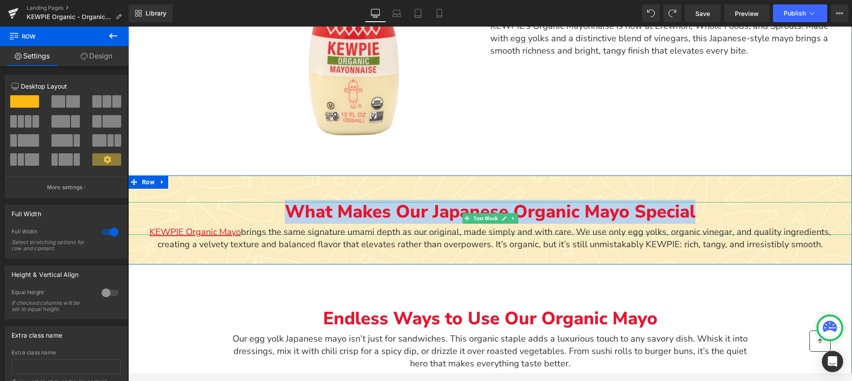
click at [751, 211] on div "What Makes Our Japanese Organic Mayo Special Text Block KEWPIE Organic Mayo bri…" at bounding box center [490, 218] width 724 height 85
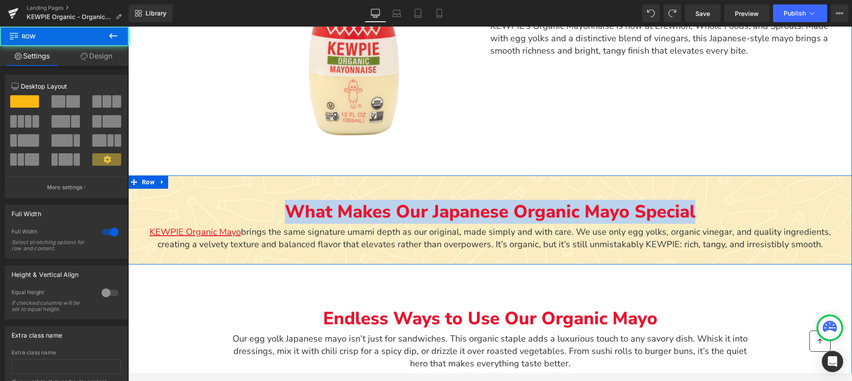
click at [751, 191] on div "What Makes Our Japanese Organic Mayo Special Text Block KEWPIE Organic Mayo bri…" at bounding box center [490, 218] width 724 height 85
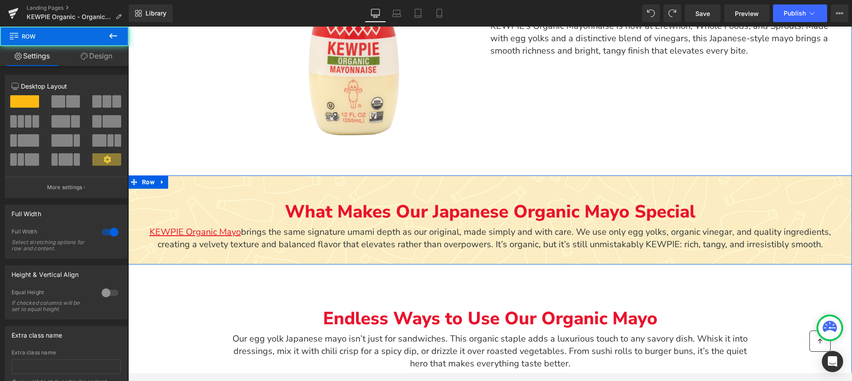
click at [751, 184] on div "What Makes Our Japanese Organic Mayo Special Text Block KEWPIE Organic Mayo bri…" at bounding box center [490, 218] width 724 height 85
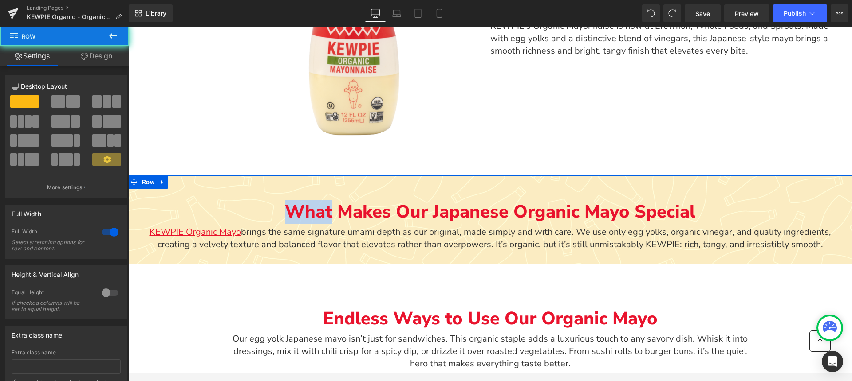
click at [751, 184] on div "What Makes Our Japanese Organic Mayo Special Text Block KEWPIE Organic Mayo bri…" at bounding box center [490, 218] width 724 height 85
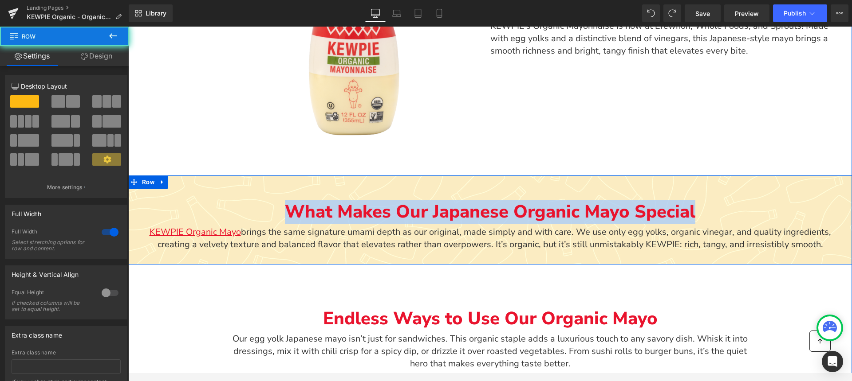
click at [751, 184] on div "What Makes Our Japanese Organic Mayo Special Text Block KEWPIE Organic Mayo bri…" at bounding box center [490, 218] width 724 height 85
click at [181, 188] on div "What Makes Our Japanese Organic Mayo Special Text Block KEWPIE Organic Mayo bri…" at bounding box center [490, 218] width 724 height 85
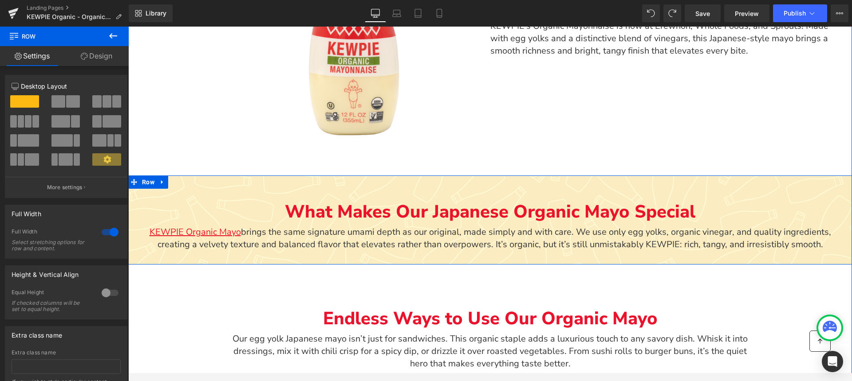
drag, startPoint x: 161, startPoint y: 182, endPoint x: 177, endPoint y: 188, distance: 16.6
click at [161, 182] on icon "Main content" at bounding box center [162, 182] width 2 height 4
click at [148, 258] on div "What Makes Our Japanese Organic Mayo Special Text Block KEWPIE Organic Mayo bri…" at bounding box center [490, 218] width 724 height 85
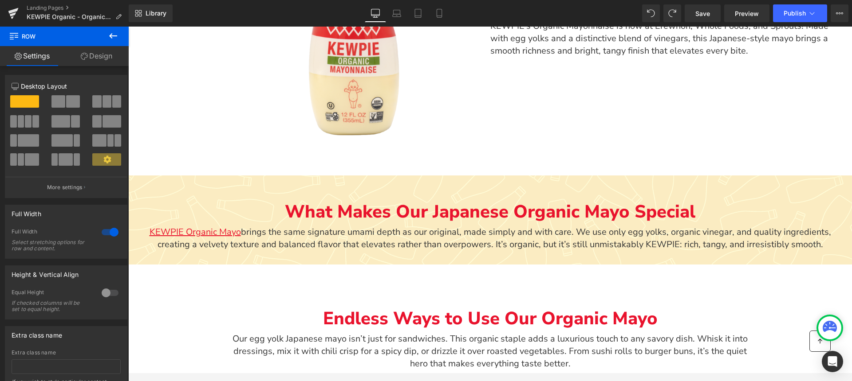
click at [106, 35] on button at bounding box center [113, 37] width 31 height 20
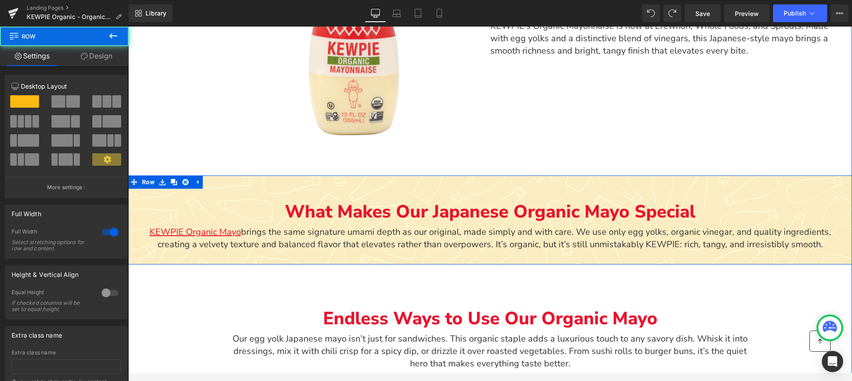
click at [144, 253] on div "What Makes Our Japanese Organic Mayo Special Text Block KEWPIE Organic Mayo bri…" at bounding box center [490, 218] width 724 height 85
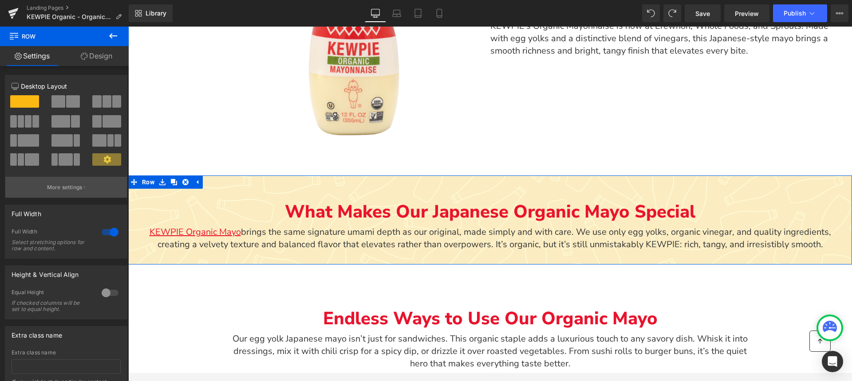
click at [68, 189] on p "More settings" at bounding box center [64, 188] width 35 height 8
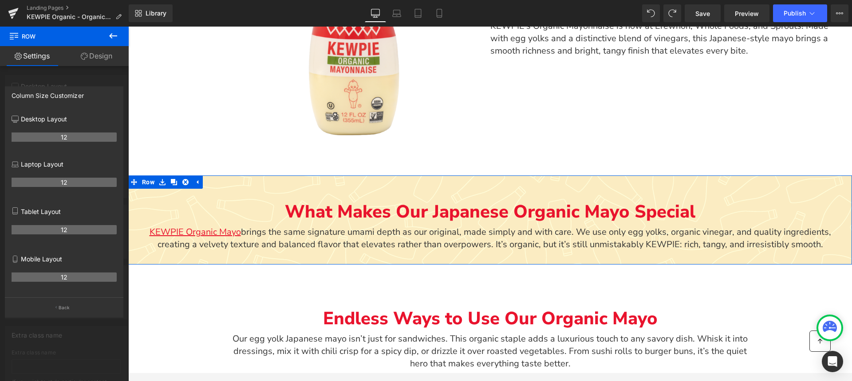
click at [98, 52] on link "Design" at bounding box center [96, 56] width 64 height 20
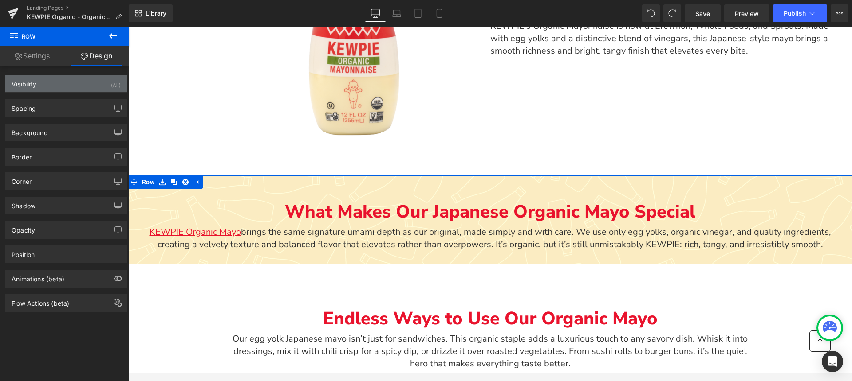
click at [84, 80] on div "Visibility (All)" at bounding box center [66, 83] width 122 height 17
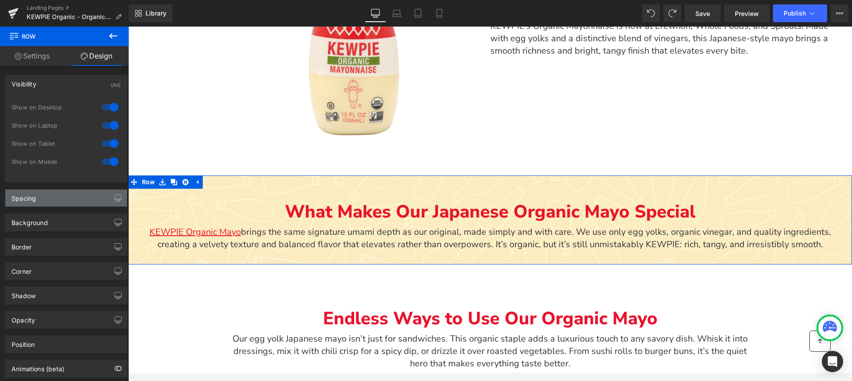
click at [55, 201] on div "Spacing" at bounding box center [66, 198] width 122 height 17
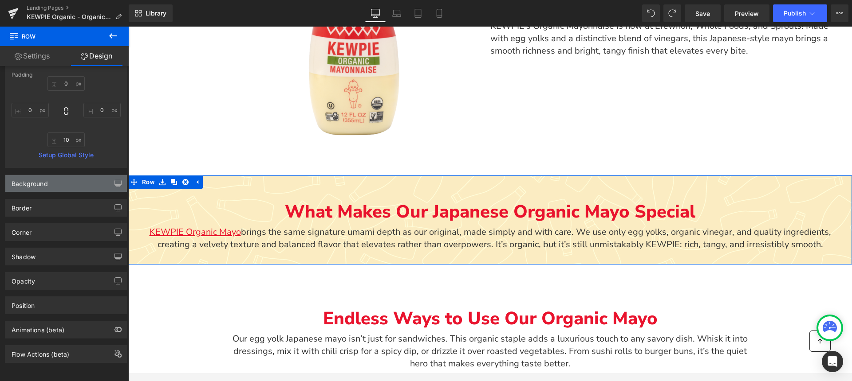
scroll to position [230, 0]
click at [50, 178] on div "Background" at bounding box center [66, 183] width 122 height 17
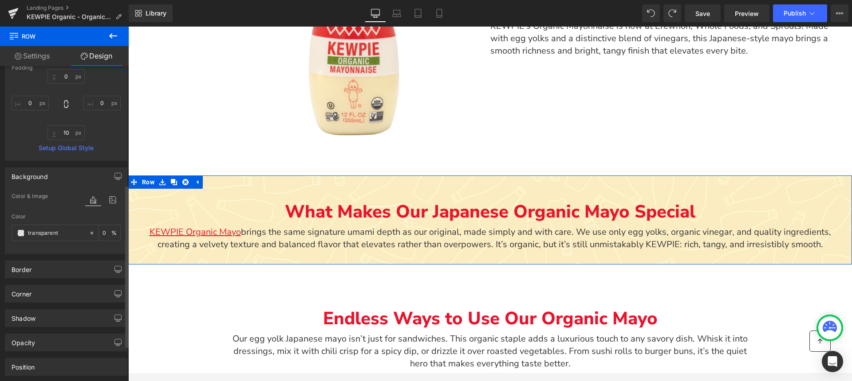
click at [34, 199] on span "Color & Image" at bounding box center [30, 196] width 36 height 6
click at [114, 202] on icon at bounding box center [113, 200] width 16 height 12
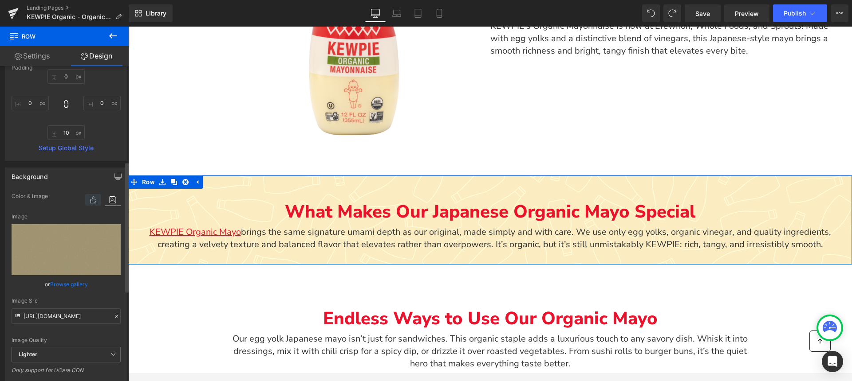
click at [91, 199] on icon at bounding box center [93, 200] width 16 height 12
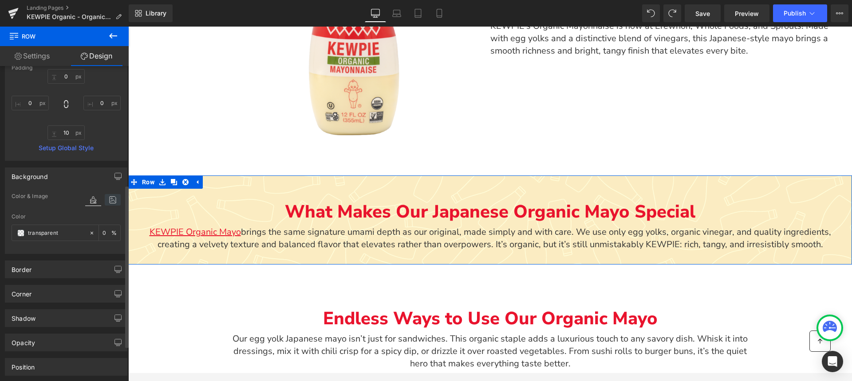
click at [108, 199] on icon at bounding box center [113, 200] width 16 height 12
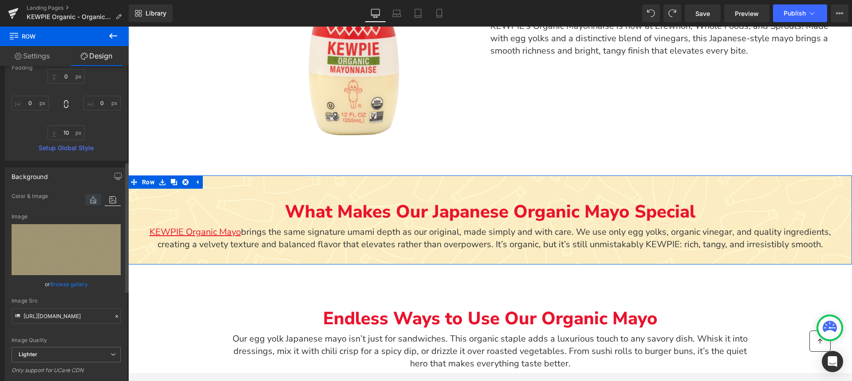
click at [91, 200] on icon at bounding box center [93, 200] width 16 height 12
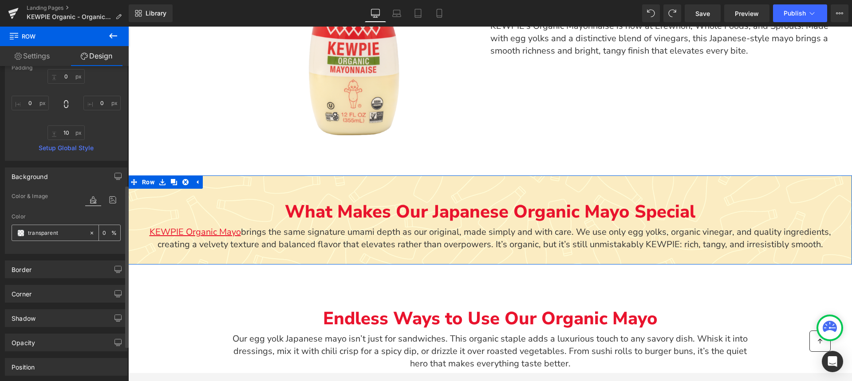
click at [109, 231] on div "0 %" at bounding box center [109, 233] width 21 height 16
click at [56, 235] on input "transparent" at bounding box center [56, 233] width 57 height 10
click at [105, 236] on input "0" at bounding box center [106, 233] width 9 height 10
type input "60"
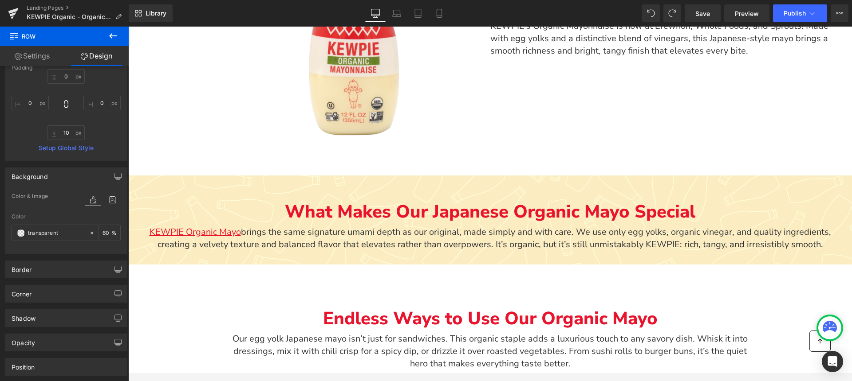
click at [252, 127] on div "Main content" at bounding box center [353, 21] width 437 height 246
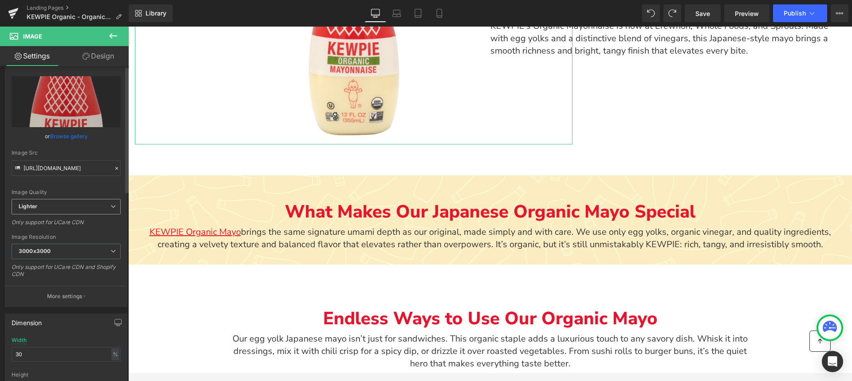
scroll to position [0, 0]
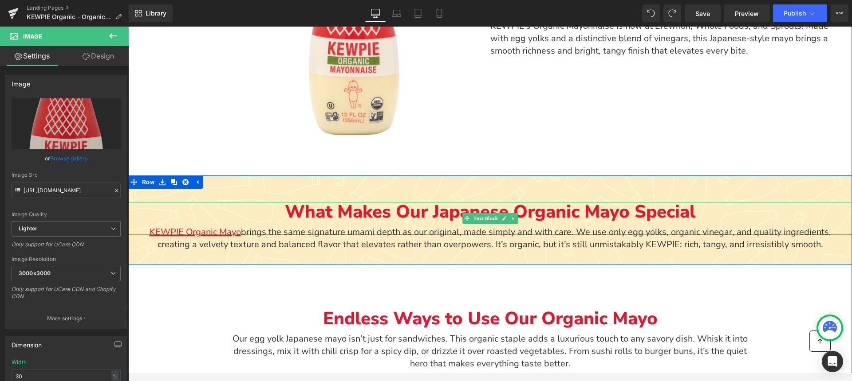
click at [160, 209] on p "What Makes Our Japanese Organic Mayo Special" at bounding box center [490, 212] width 724 height 20
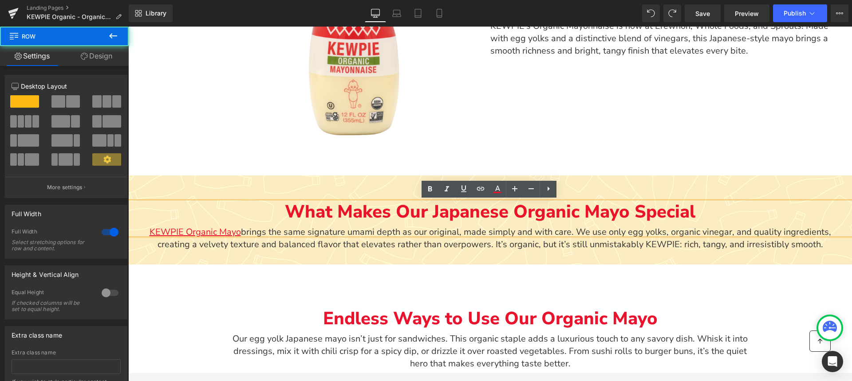
click at [137, 244] on div "What Makes Our Japanese Organic Mayo Special Text Block KEWPIE Organic Mayo bri…" at bounding box center [490, 218] width 724 height 85
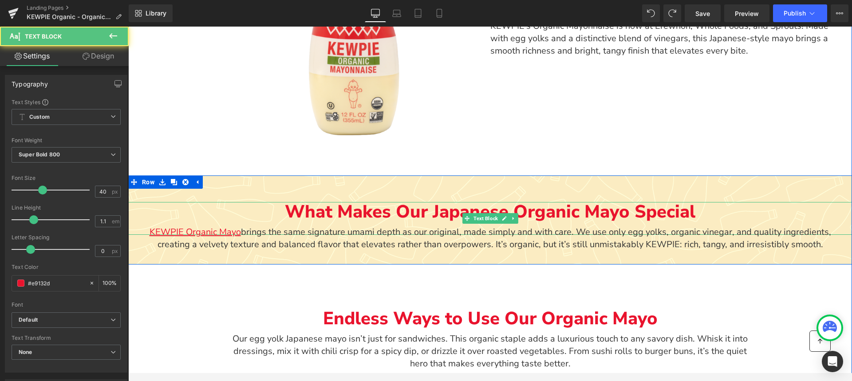
click at [144, 210] on p "What Makes Our Japanese Organic Mayo Special" at bounding box center [490, 212] width 724 height 20
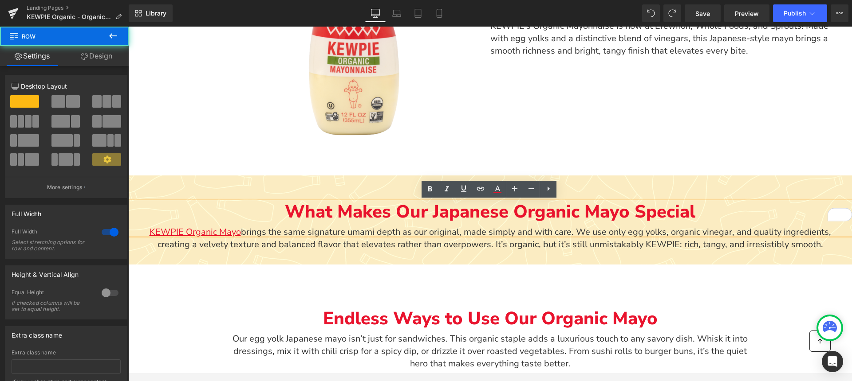
click at [147, 257] on div "What Makes Our Japanese Organic Mayo Special Text Block KEWPIE Organic Mayo bri…" at bounding box center [490, 218] width 724 height 85
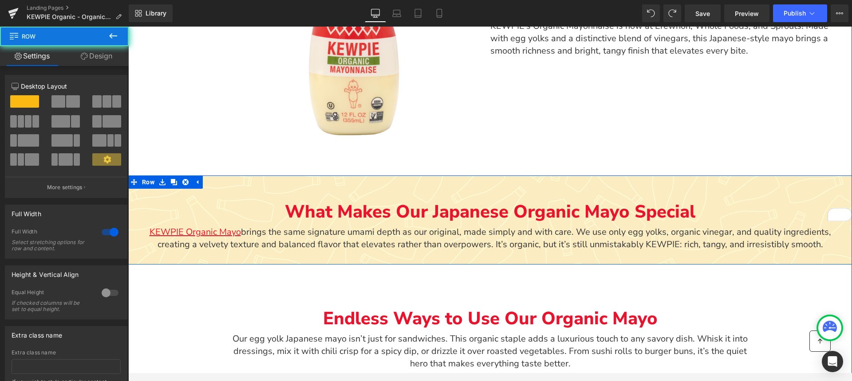
click at [147, 257] on div "What Makes Our Japanese Organic Mayo Special Text Block KEWPIE Organic Mayo bri…" at bounding box center [490, 218] width 724 height 85
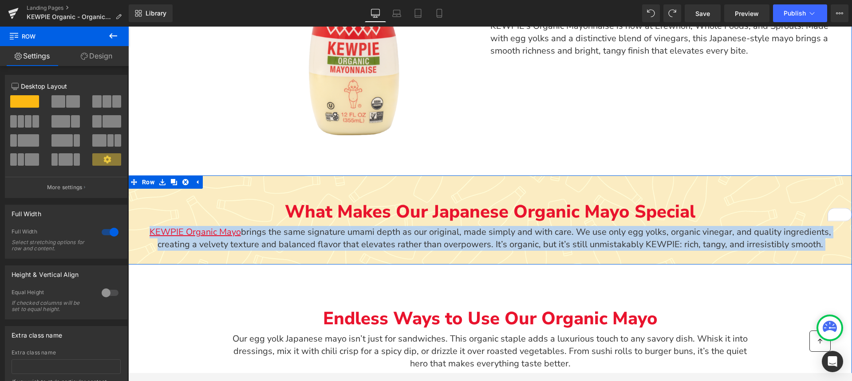
click at [147, 257] on div "What Makes Our Japanese Organic Mayo Special Text Block KEWPIE Organic Mayo bri…" at bounding box center [490, 218] width 724 height 85
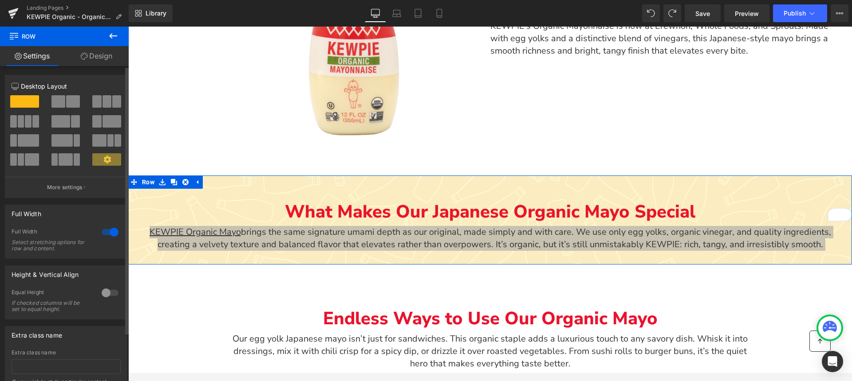
click at [92, 159] on span at bounding box center [106, 159] width 29 height 12
click at [98, 159] on span at bounding box center [106, 159] width 29 height 12
drag, startPoint x: 100, startPoint y: 54, endPoint x: 110, endPoint y: 225, distance: 171.6
click at [100, 54] on link "Design" at bounding box center [96, 56] width 64 height 20
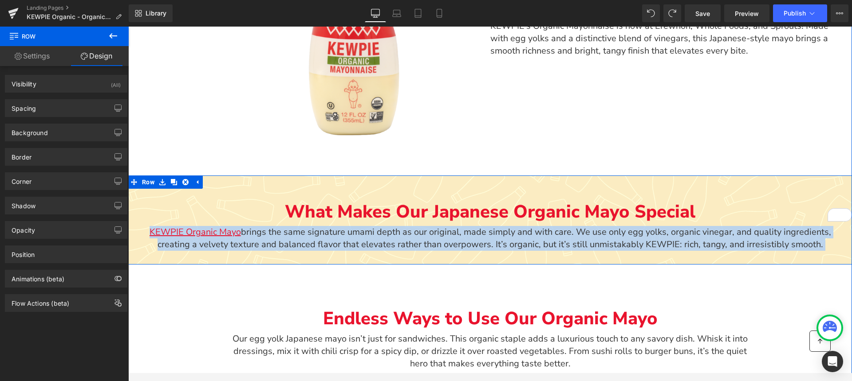
click at [142, 252] on div "What Makes Our Japanese Organic Mayo Special Text Block KEWPIE Organic Mayo bri…" at bounding box center [490, 218] width 724 height 85
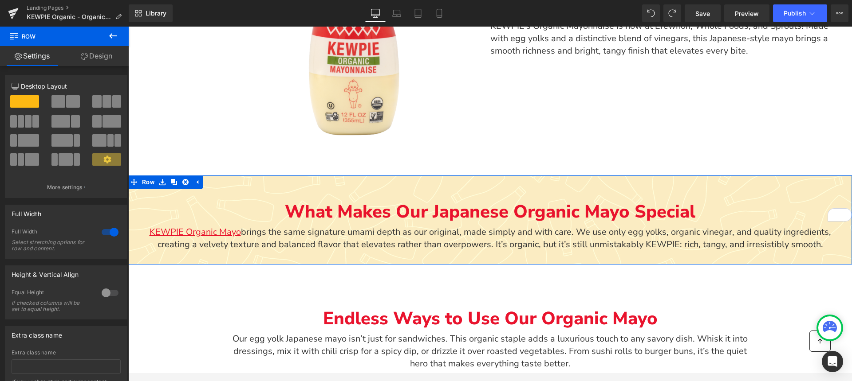
click at [82, 59] on icon at bounding box center [84, 56] width 7 height 7
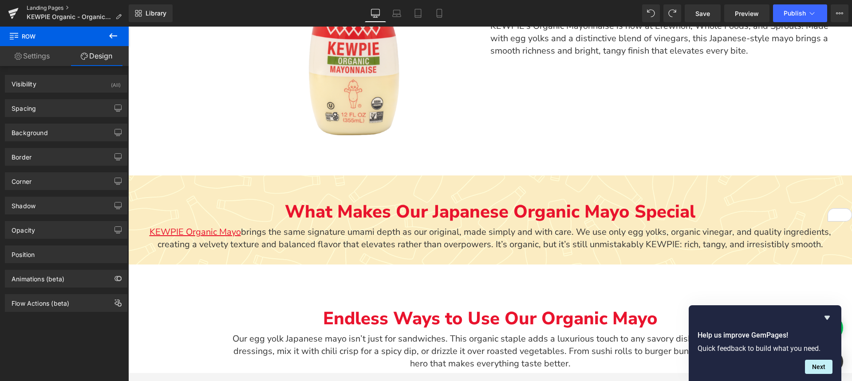
click at [50, 8] on link "Landing Pages" at bounding box center [78, 7] width 102 height 7
